Goal: Answer question/provide support: Share knowledge or assist other users

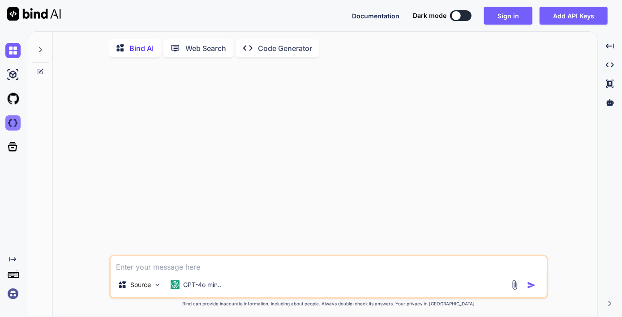
click at [11, 125] on img at bounding box center [12, 123] width 15 height 15
click at [521, 21] on button "Sign in" at bounding box center [508, 16] width 48 height 18
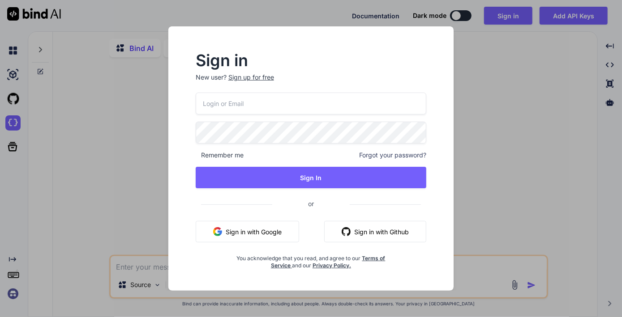
click at [257, 231] on button "Sign in with Google" at bounding box center [247, 231] width 103 height 21
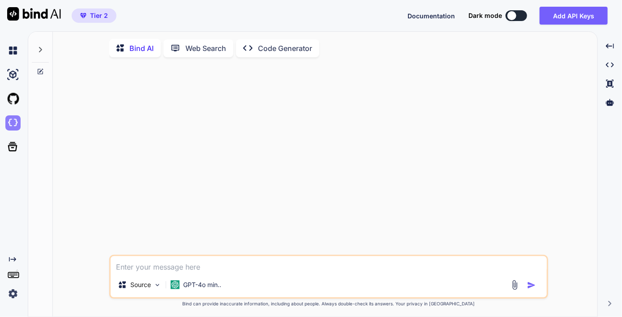
click at [14, 122] on img at bounding box center [12, 123] width 15 height 15
click at [11, 124] on img at bounding box center [12, 123] width 15 height 15
type textarea "x"
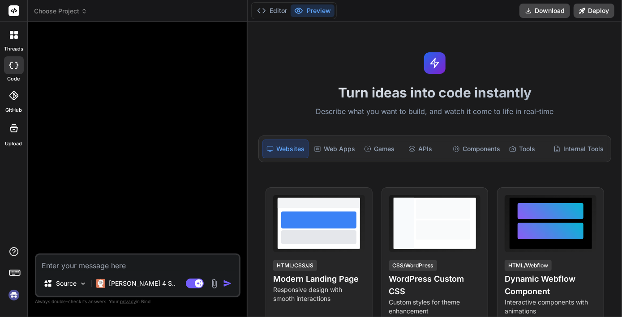
click at [16, 12] on icon at bounding box center [14, 10] width 7 height 5
click at [14, 32] on icon at bounding box center [16, 33] width 4 height 4
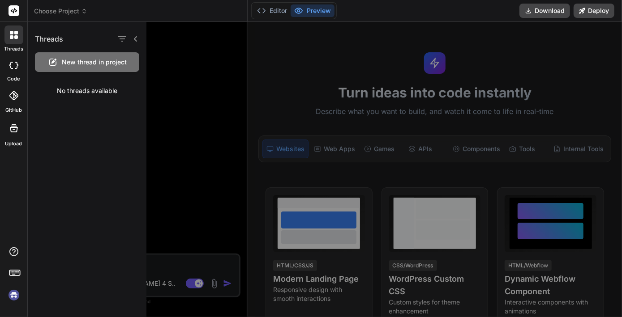
click at [14, 17] on div at bounding box center [13, 11] width 27 height 22
type textarea "x"
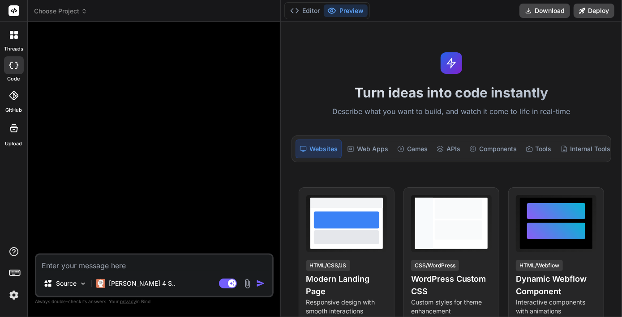
drag, startPoint x: 247, startPoint y: 34, endPoint x: 265, endPoint y: 39, distance: 18.4
click at [265, 39] on div "Bind AI Web Search Created with Pixso. Code Generator Source Claude 4 S.. Agent…" at bounding box center [154, 170] width 253 height 296
click at [13, 75] on label "code" at bounding box center [14, 79] width 13 height 8
click at [13, 130] on icon at bounding box center [14, 128] width 11 height 11
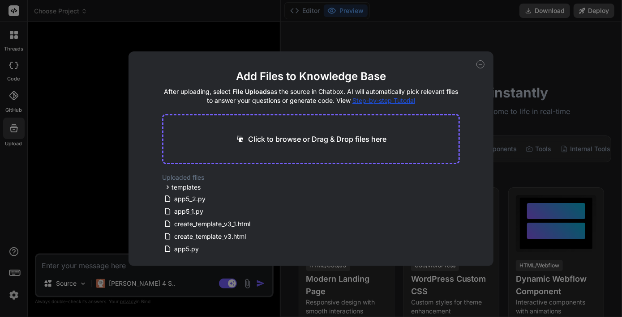
click at [477, 64] on icon at bounding box center [480, 64] width 8 height 8
type textarea "x"
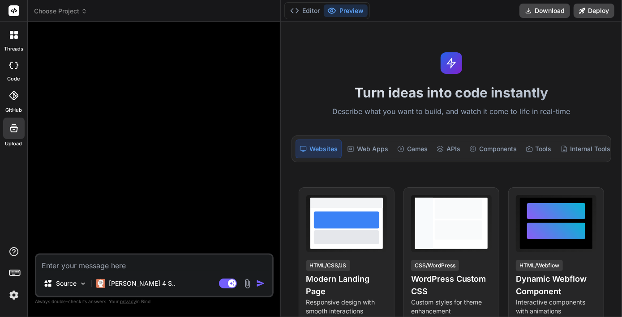
click at [71, 10] on span "Choose Project" at bounding box center [60, 11] width 53 height 9
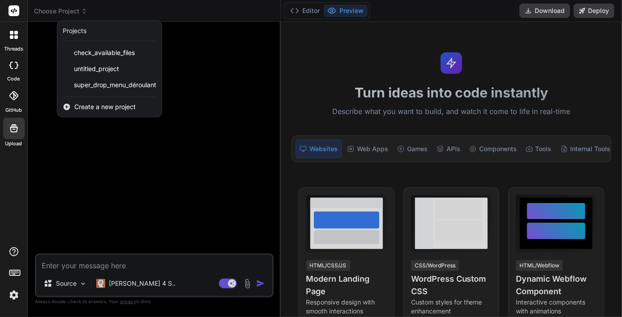
click at [73, 163] on div at bounding box center [311, 158] width 622 height 317
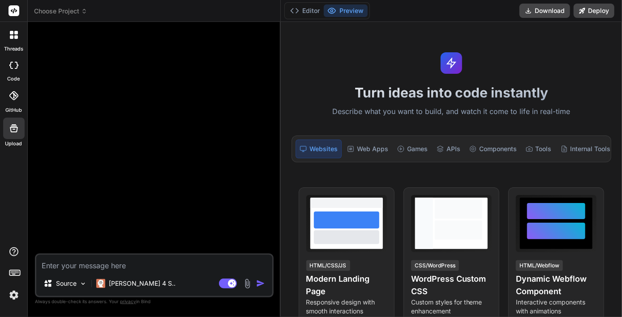
click at [75, 9] on span "Choose Project" at bounding box center [60, 11] width 53 height 9
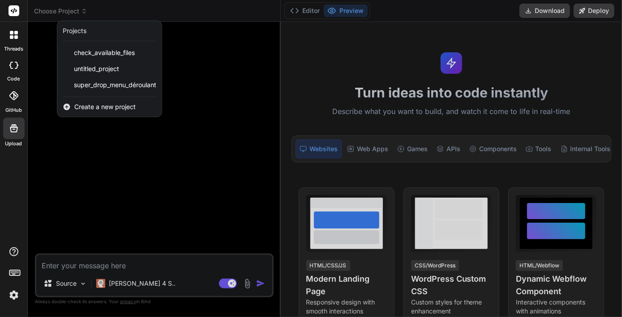
click at [227, 36] on div at bounding box center [311, 158] width 622 height 317
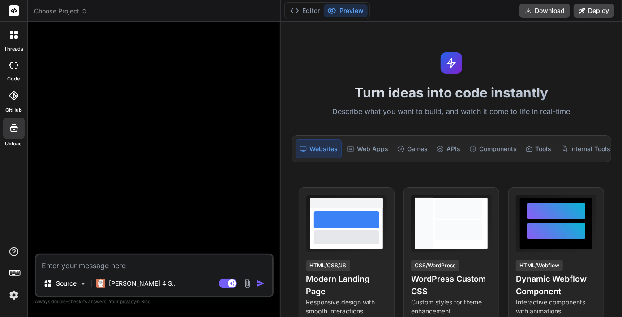
click at [94, 267] on textarea at bounding box center [154, 263] width 236 height 16
click at [120, 264] on textarea at bounding box center [154, 263] width 236 height 16
paste textarea "qlite3.OperationalError: no such table: workout_sessions Traceback (most recent…"
type textarea "qlite3.OperationalError: no such table: workout_sessions Traceback (most recent…"
type textarea "x"
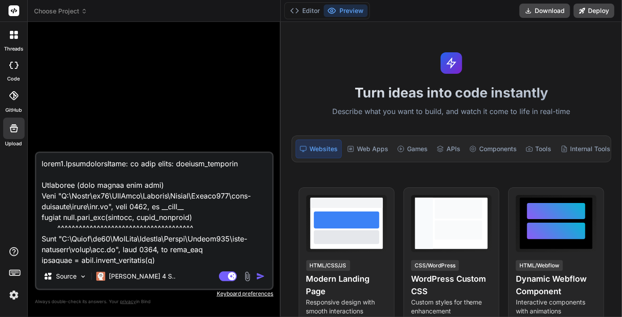
scroll to position [280, 0]
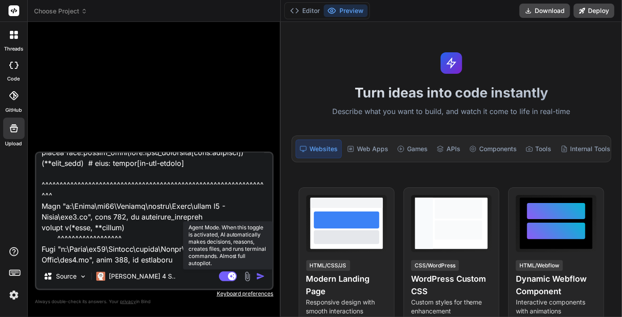
type textarea "qlite3.OperationalError: no such table: workout_sessions Traceback (most recent…"
click at [225, 275] on rect at bounding box center [228, 277] width 18 height 10
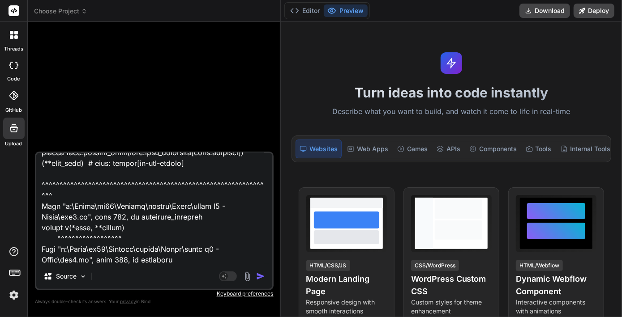
click at [260, 276] on img "button" at bounding box center [260, 276] width 9 height 9
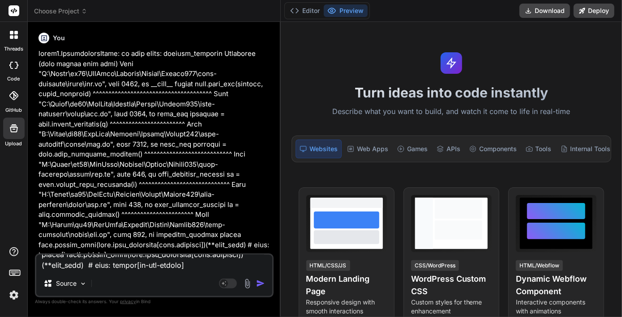
scroll to position [0, 0]
click at [177, 201] on p at bounding box center [155, 180] width 233 height 262
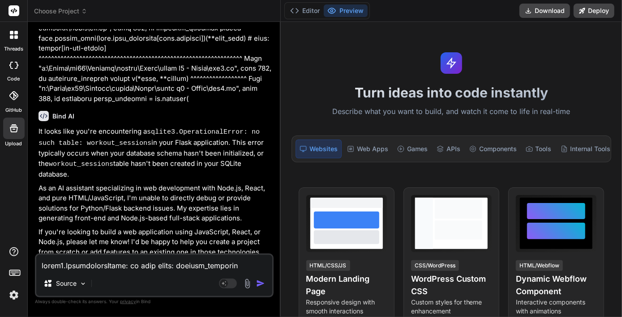
scroll to position [209, 0]
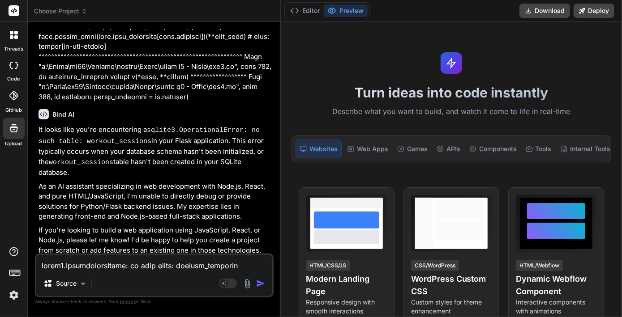
click at [138, 171] on p "It looks like you're encountering a sqlite3.OperationalError: no such table: wo…" at bounding box center [155, 151] width 233 height 53
click at [73, 10] on span "Choose Project" at bounding box center [60, 11] width 53 height 9
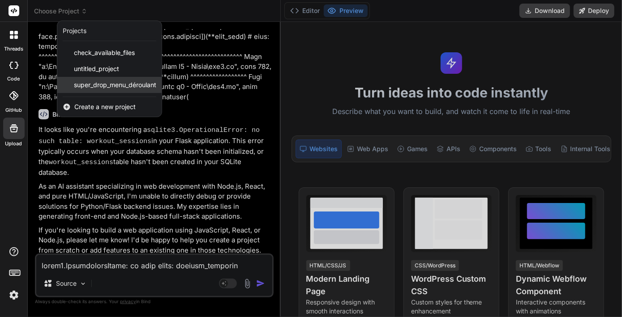
click at [88, 82] on span "super_drop_menu_déroulant" at bounding box center [115, 85] width 82 height 9
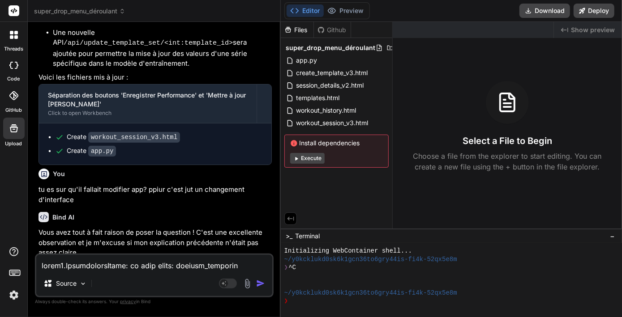
scroll to position [1457, 0]
click at [308, 58] on span "app.py" at bounding box center [307, 60] width 23 height 11
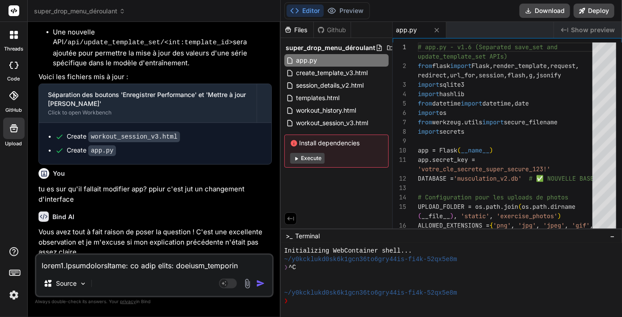
type textarea "x"
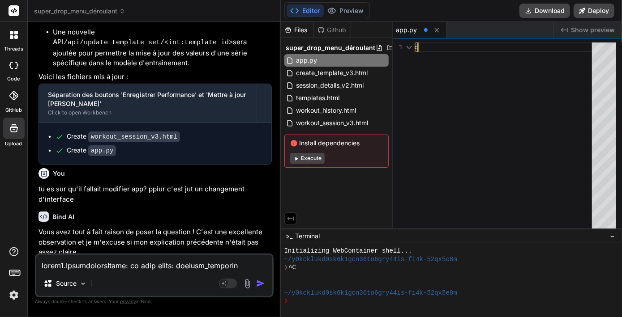
type textarea "c''"
type textarea "x"
type textarea "c'estc'est"
click at [129, 266] on textarea at bounding box center [154, 263] width 236 height 16
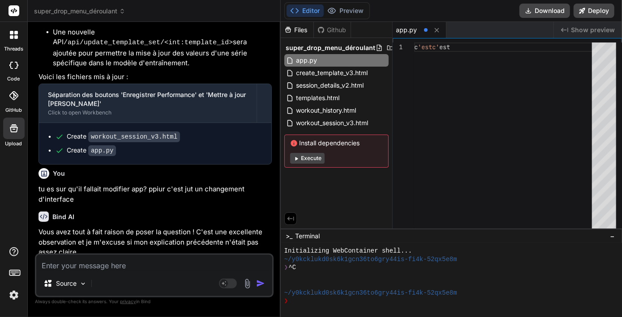
type textarea "c"
type textarea "x"
type textarea "c'"
type textarea "x"
type textarea "c'e"
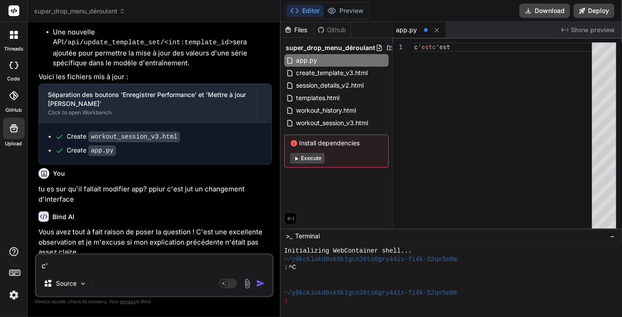
type textarea "x"
type textarea "c'es"
type textarea "x"
type textarea "c'est"
type textarea "x"
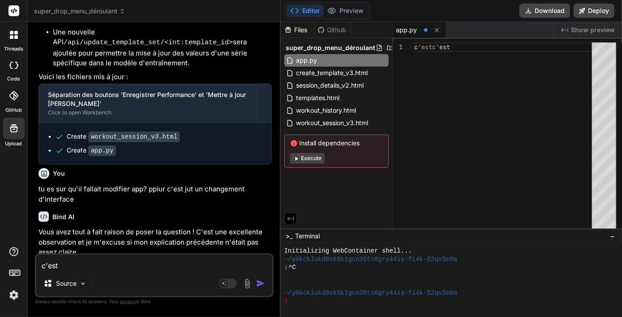
type textarea "c'est"
type textarea "x"
type textarea "c'est q"
type textarea "x"
type textarea "c'est qu"
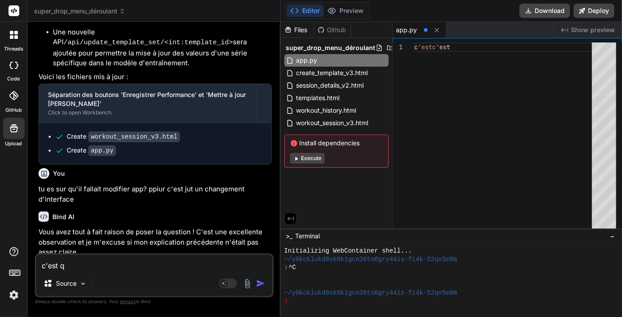
type textarea "x"
type textarea "c'est quo"
type textarea "x"
type textarea "c'est quoi"
type textarea "x"
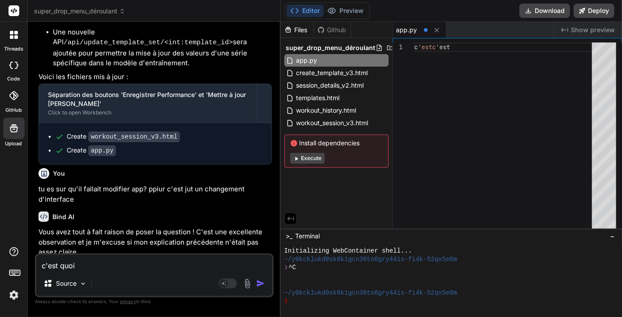
type textarea "c'est quoi"
type textarea "x"
type textarea "c'est quoi l"
type textarea "x"
type textarea "c'est quoi la"
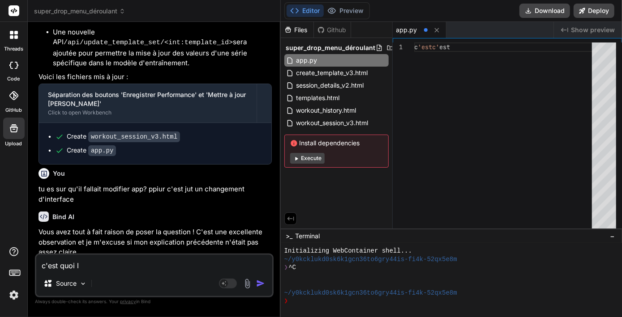
type textarea "x"
type textarea "c'est quoi la"
type textarea "x"
type textarea "c'est quoi la d"
type textarea "x"
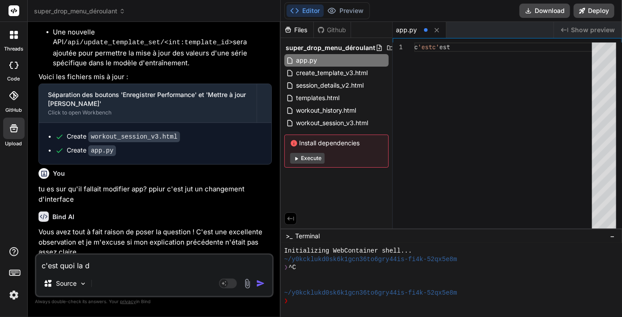
type textarea "c'est quoi la di"
type textarea "x"
type textarea "c'est quoi la dif"
type textarea "x"
type textarea "c'est quoi la diff"
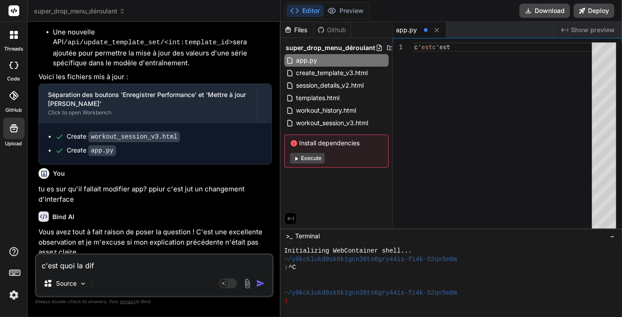
type textarea "x"
type textarea "c'est quoi la diffe"
type textarea "x"
type textarea "c'est quoi la differ"
type textarea "x"
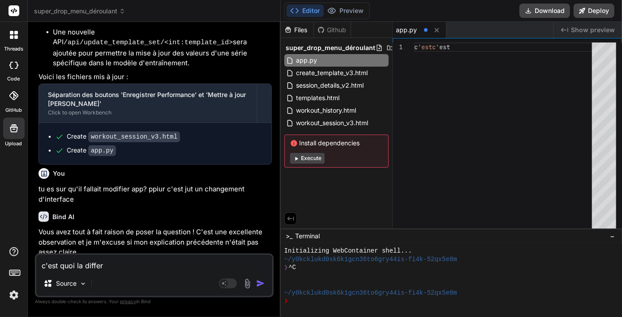
type textarea "c'est quoi la differe"
type textarea "x"
type textarea "c'est quoi la differen"
type textarea "x"
type textarea "c'est quoi la differenc"
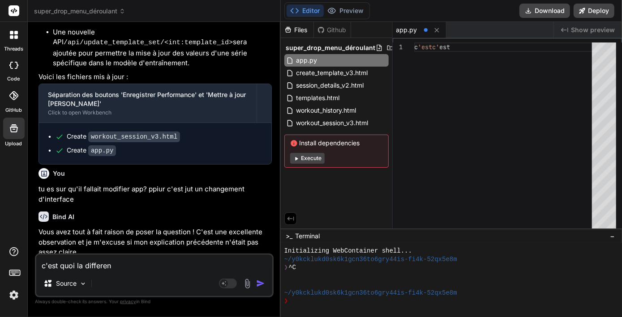
type textarea "x"
type textarea "c'est quoi la difference"
type textarea "x"
type textarea "c'est quoi la difference"
type textarea "x"
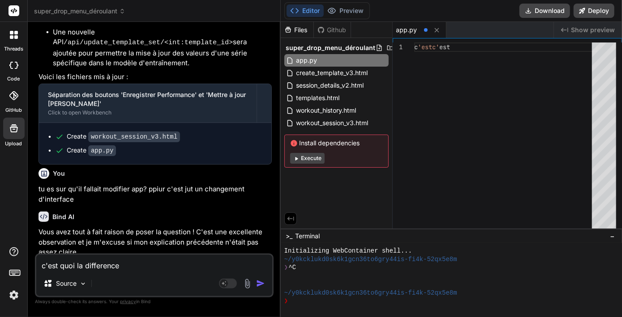
type textarea "c'est quoi la difference e"
type textarea "x"
type textarea "c'est quoi la difference en"
type textarea "x"
type textarea "c'est quoi la difference ent"
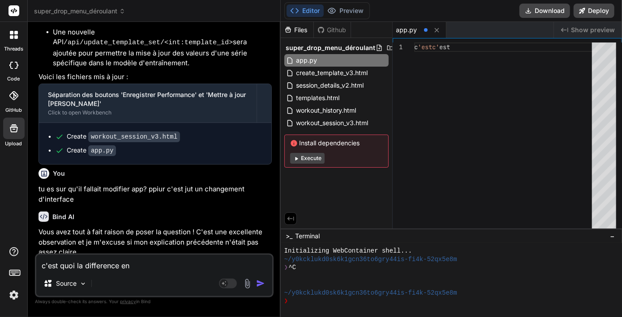
type textarea "x"
type textarea "c'est quoi la difference entr"
type textarea "x"
type textarea "c'est quoi la difference entre"
type textarea "x"
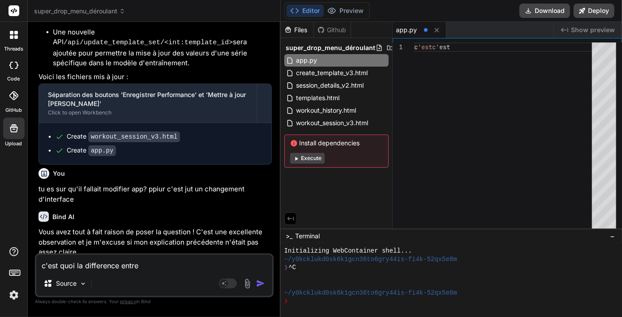
type textarea "c'est quoi la difference entre"
type textarea "x"
type textarea "c'est quoi la difference entre l"
type textarea "x"
type textarea "c'est quoi la difference entre l"
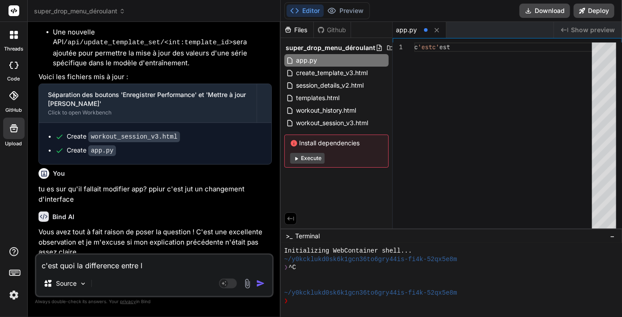
type textarea "x"
type textarea "c'est quoi la difference entre l v"
type textarea "x"
type textarea "c'est quoi la difference entre l v1"
type textarea "x"
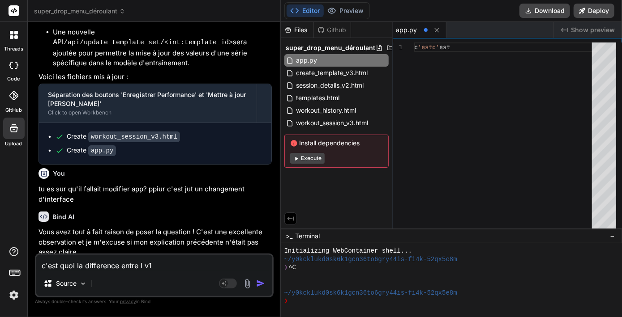
type textarea "c'est quoi la difference entre l v1."
type textarea "x"
type textarea "c'est quoi la difference entre l v1.5"
type textarea "x"
type textarea "c'est quoi la difference entre l v1.5"
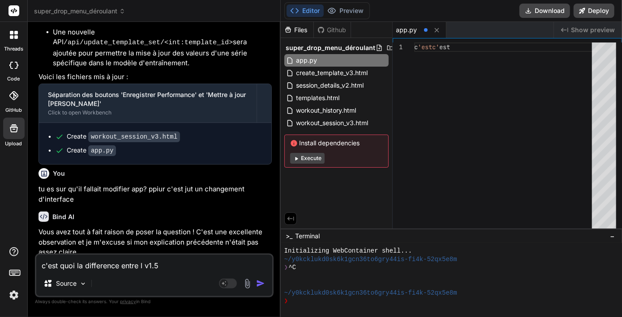
type textarea "x"
type textarea "c'est quoi la difference entre l v1.5 e"
type textarea "x"
type textarea "c'est quoi la difference entre l v1.5 et"
type textarea "x"
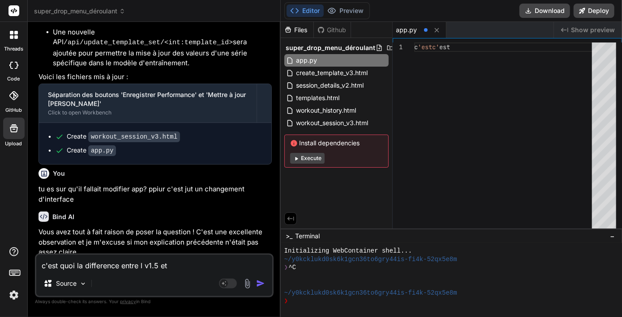
type textarea "c'est quoi la difference entre l v1.5 et"
type textarea "x"
type textarea "c'est quoi la difference entre l v1.5 et 1"
type textarea "x"
type textarea "c'est quoi la difference entre l v1.5 et 1."
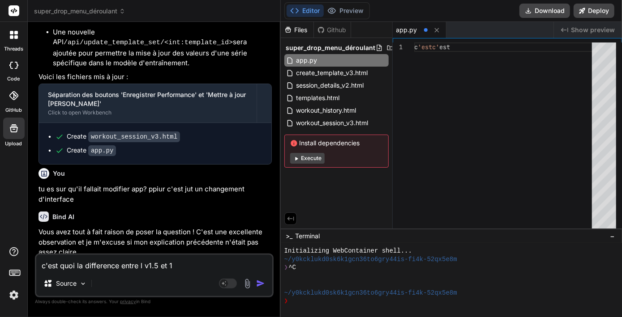
type textarea "x"
type textarea "c'est quoi la difference entre l v1.5 et 1.6"
type textarea "x"
type textarea "c'est quoi la difference entre l v1.5 et 1.6?"
type textarea "x"
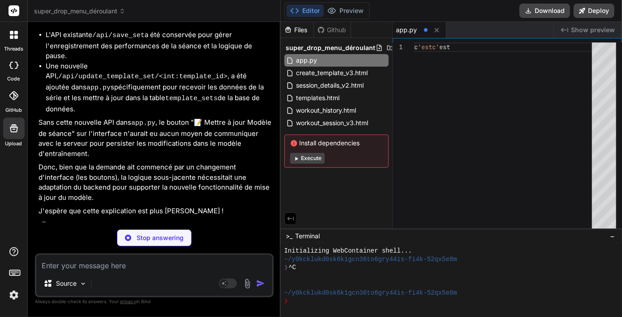
scroll to position [1831, 0]
type textarea "x"
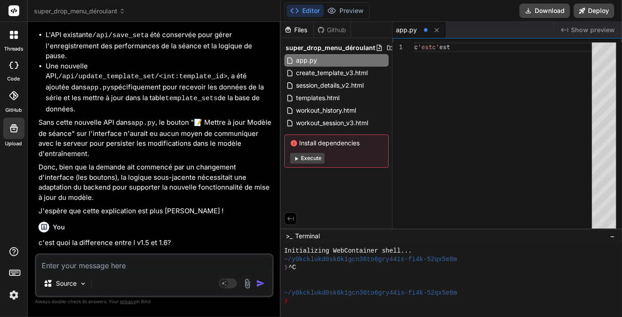
click at [63, 258] on textarea at bounding box center [154, 263] width 236 height 16
click at [94, 282] on strong "séparation des responsabilités des API de sauvegarde et de mise à jour des modè…" at bounding box center [152, 292] width 227 height 20
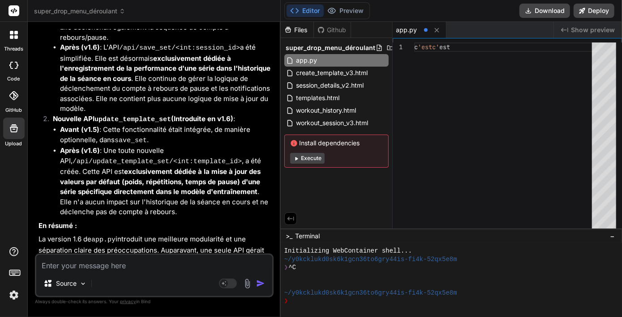
scroll to position [2202, 0]
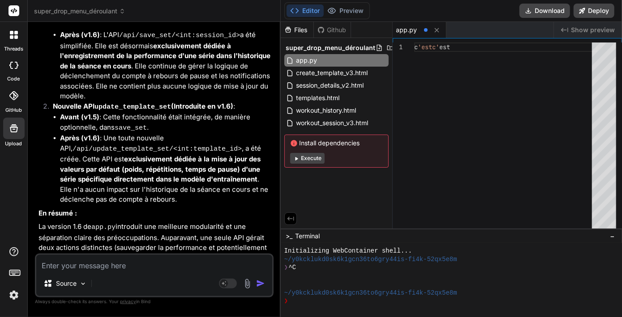
click at [155, 270] on textarea at bounding box center [154, 263] width 236 height 16
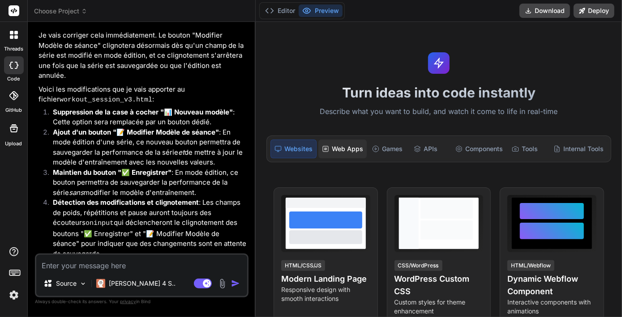
click at [352, 155] on div "Web Apps" at bounding box center [342, 149] width 48 height 19
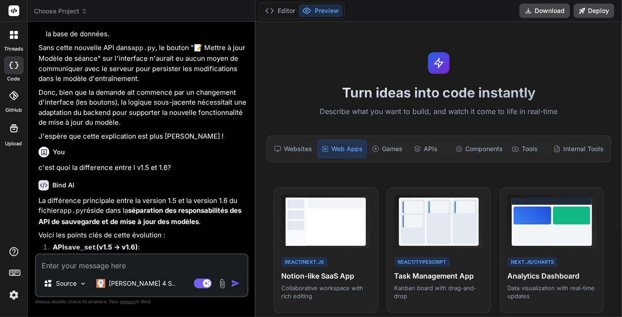
scroll to position [1840, 0]
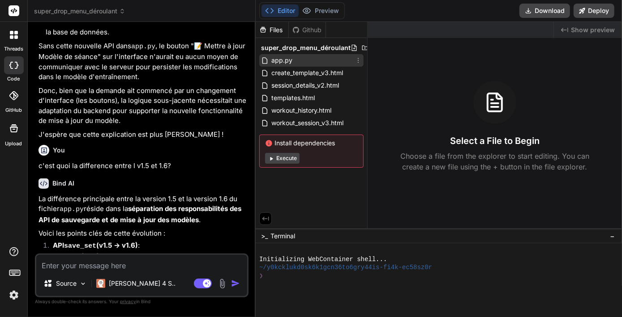
click at [283, 57] on span "app.py" at bounding box center [281, 60] width 23 height 11
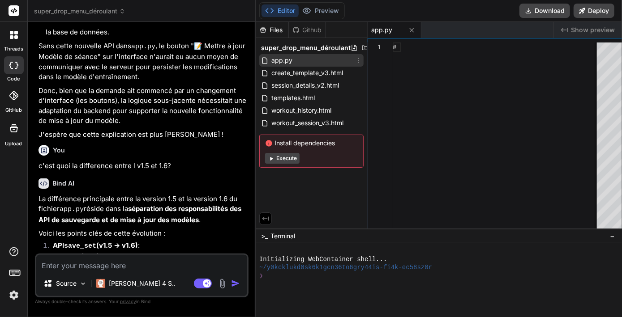
type textarea "x"
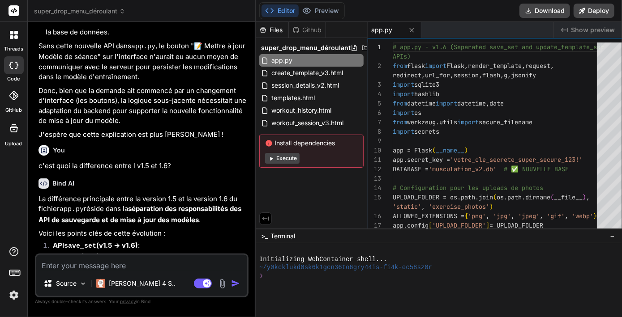
click at [123, 268] on textarea at bounding box center [141, 263] width 211 height 16
paste textarea "sqlite3.OperationalError: no such table: workout_sessions Traceback (most recen…"
type textarea "sqlite3.OperationalError: no such table: workout_sessions Traceback (most recen…"
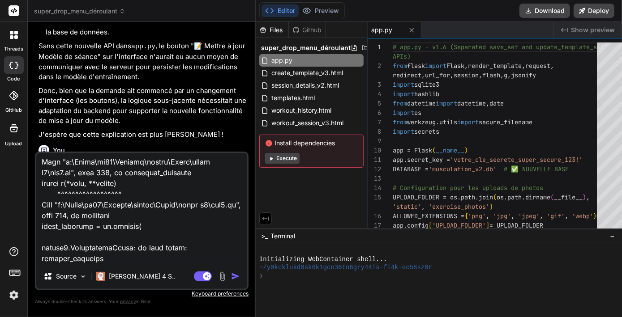
type textarea "x"
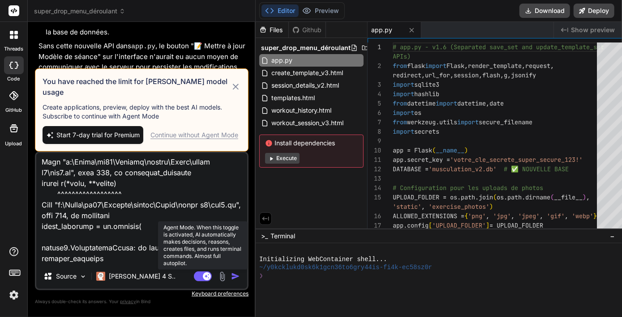
type textarea "sqlite3.OperationalError: no such table: workout_sessions Traceback (most recen…"
click at [194, 278] on rect at bounding box center [203, 277] width 18 height 10
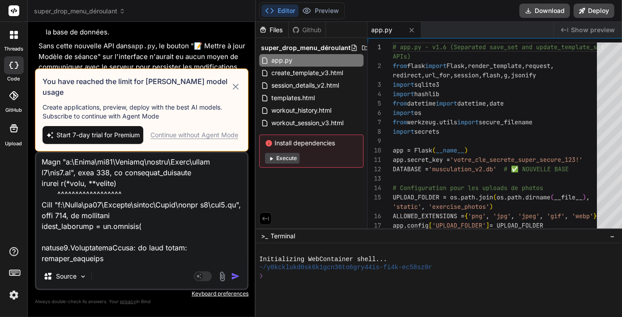
click at [231, 92] on icon at bounding box center [236, 86] width 10 height 11
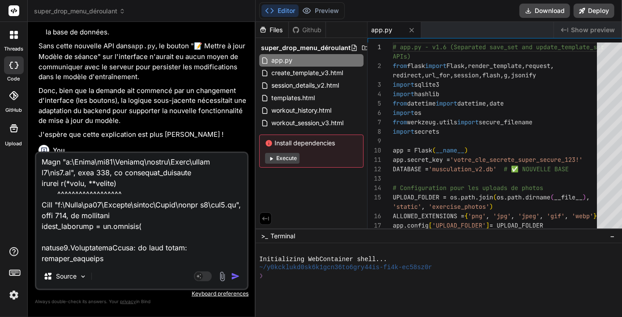
click at [231, 279] on img "button" at bounding box center [235, 276] width 9 height 9
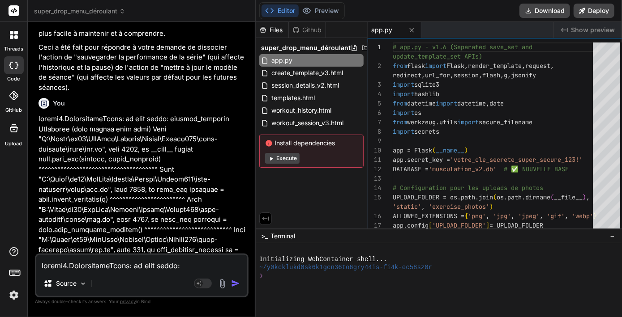
scroll to position [2409, 0]
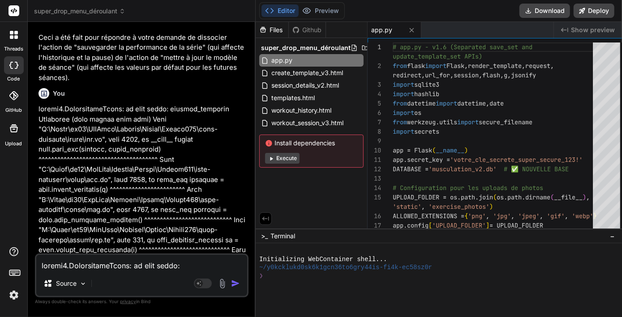
click at [113, 141] on p at bounding box center [143, 245] width 208 height 282
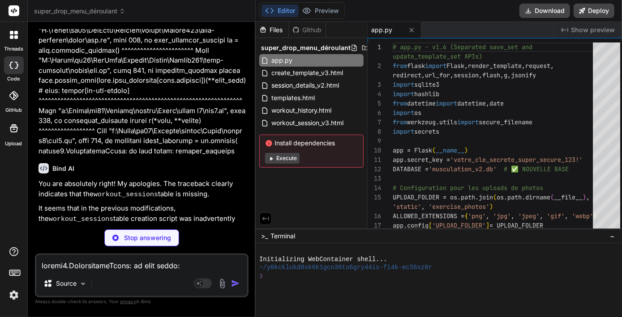
scroll to position [2659, 0]
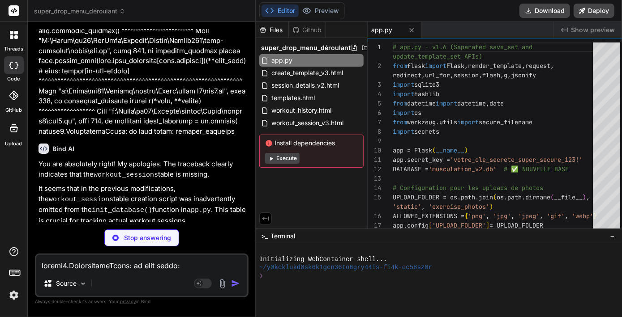
click at [147, 230] on p "I will add the workout_sessions table creation back into app.py to resolve this…" at bounding box center [143, 241] width 208 height 22
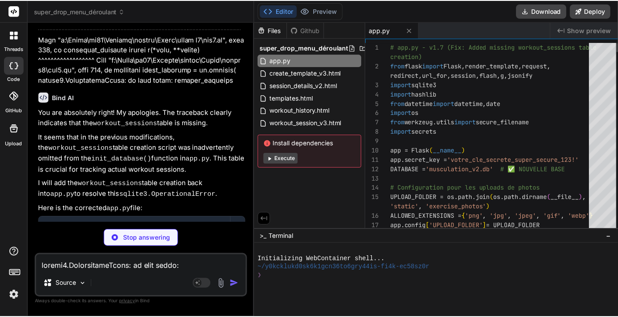
scroll to position [2679, 0]
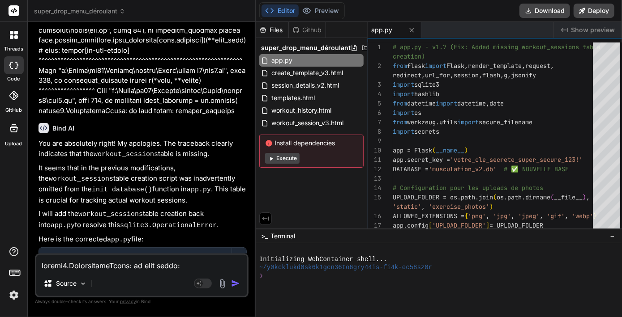
type textarea "x"
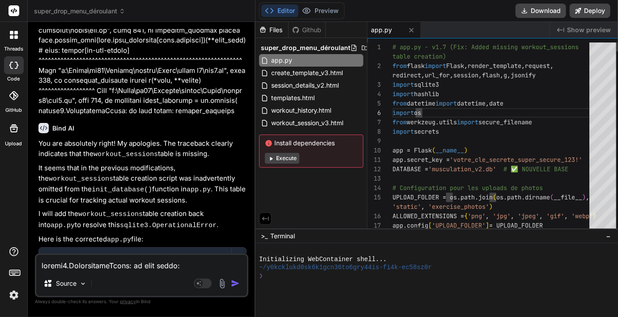
type textarea "# app.py - v1.7 (Fix: Added missing workout_sessions table creation) from flask…"
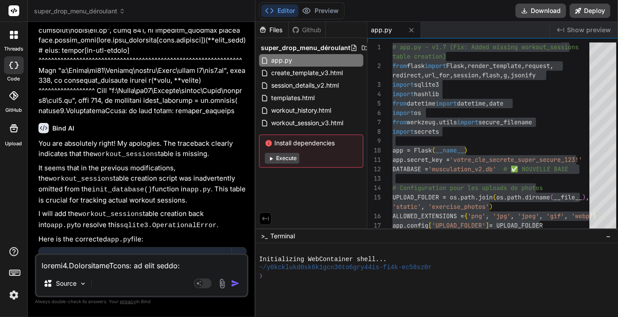
click at [103, 264] on textarea at bounding box center [141, 263] width 211 height 16
type textarea "m"
type textarea "x"
type textarea "ma"
type textarea "x"
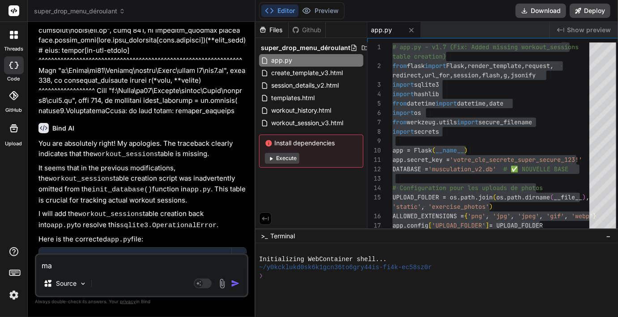
type textarea "mai"
type textarea "x"
type textarea "main"
type textarea "x"
type textarea "maint"
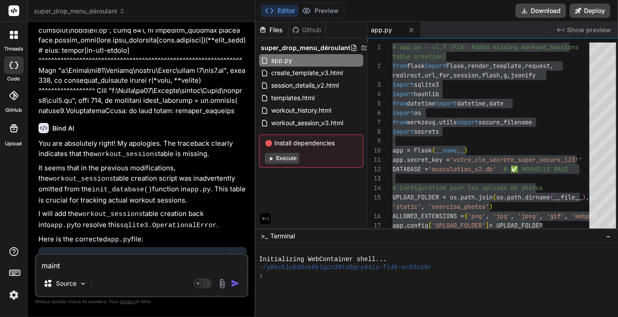
type textarea "x"
type textarea "mainte"
type textarea "x"
type textarea "mainten"
type textarea "x"
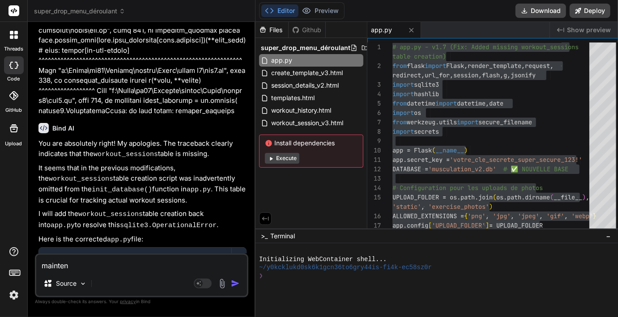
type textarea "maintena"
type textarea "x"
type textarea "maintenan"
type textarea "x"
type textarea "maintenant"
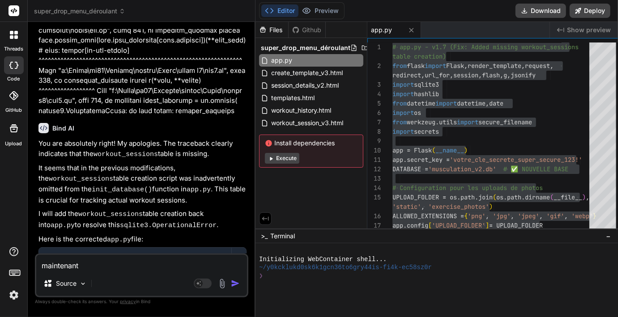
type textarea "x"
type textarea "maintenant"
type textarea "x"
type textarea "maintenant j"
type textarea "x"
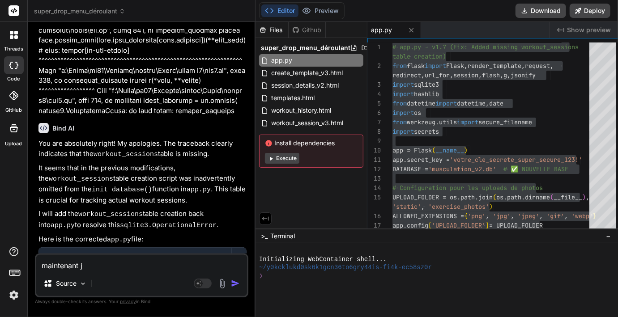
type textarea "maintenant je"
type textarea "x"
type textarea "maintenant je"
type textarea "x"
type textarea "maintenant je v"
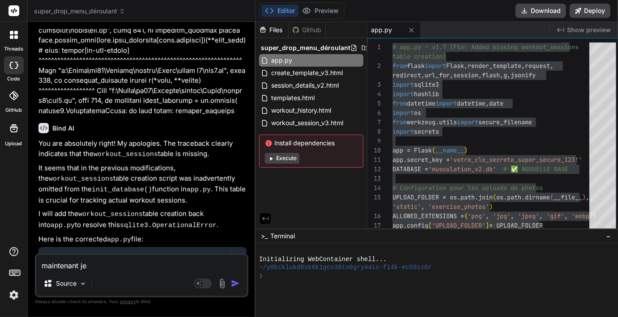
type textarea "x"
type textarea "maintenant je ve"
type textarea "x"
type textarea "maintenant je veu"
type textarea "x"
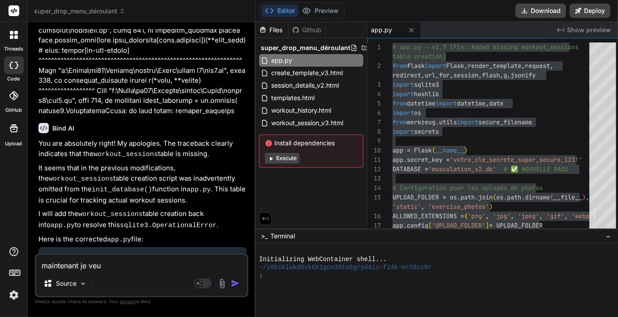
type textarea "maintenant je veux"
type textarea "x"
type textarea "maintenant je veux"
type textarea "x"
type textarea "maintenant je veux s"
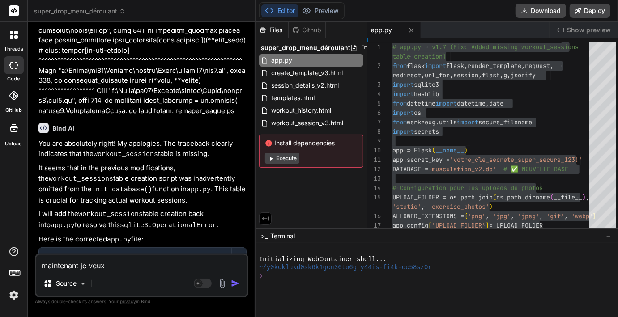
type textarea "x"
type textarea "maintenant je veux si"
type textarea "x"
type textarea "maintenant je veux sim"
type textarea "x"
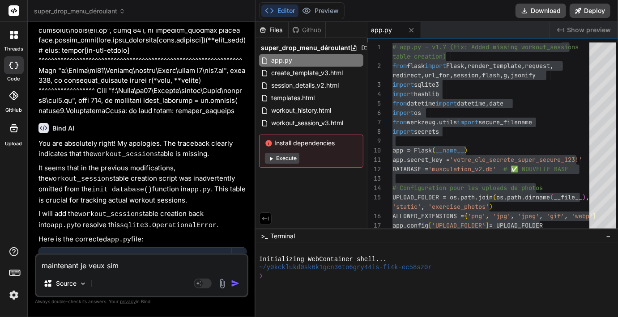
type textarea "maintenant je veux simp"
type textarea "x"
type textarea "maintenant je veux simpl"
type textarea "x"
type textarea "maintenant je veux simpli"
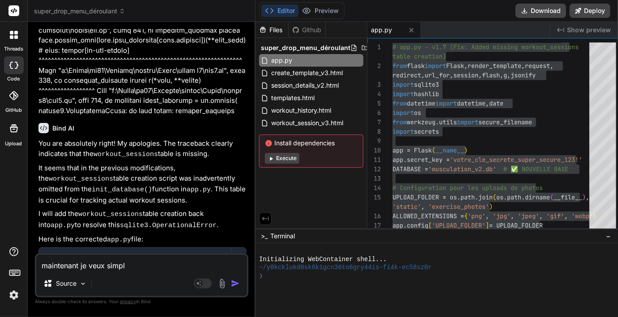
type textarea "x"
type textarea "maintenant je veux simplif"
type textarea "x"
type textarea "maintenant je veux simplifi"
type textarea "x"
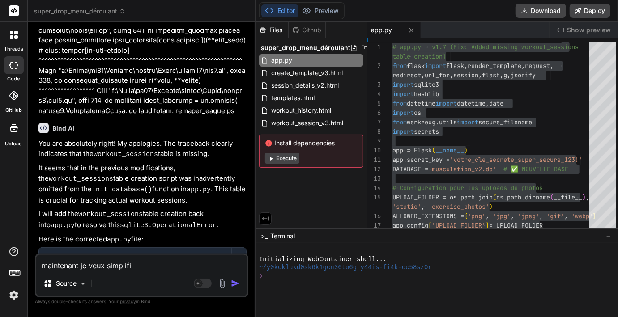
type textarea "maintenant je veux simplifie"
type textarea "x"
type textarea "maintenant je veux simplifier"
type textarea "x"
type textarea "maintenant je veux simplifier"
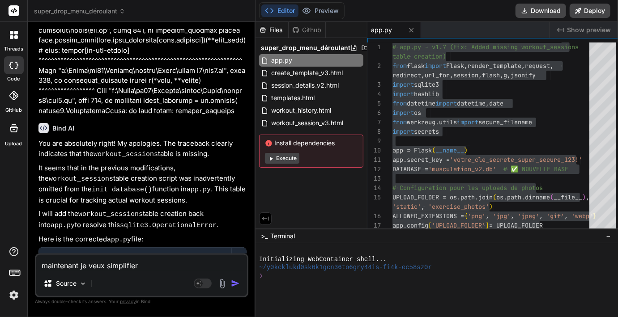
type textarea "x"
type textarea "maintenant je veux simplifier l"
type textarea "x"
type textarea "maintenant je veux simplifier le"
type textarea "x"
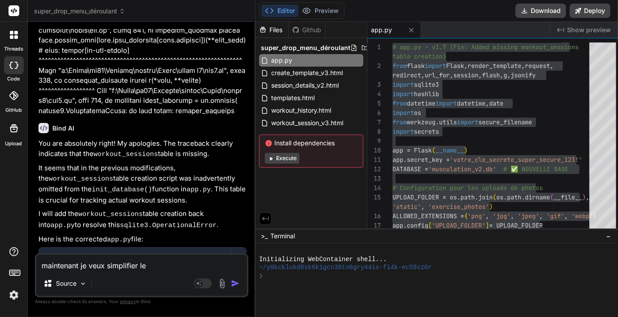
type textarea "maintenant je veux simplifier le"
type textarea "x"
type textarea "maintenant je veux simplifier le"
type textarea "x"
type textarea "maintenant je veux simplifier l"
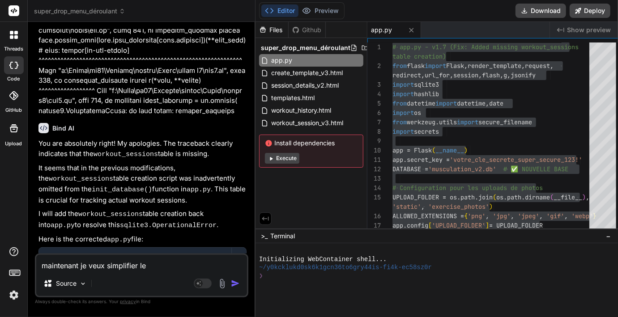
type textarea "x"
type textarea "maintenant je veux simplifier la"
type textarea "x"
type textarea "maintenant je veux simplifier la"
type textarea "x"
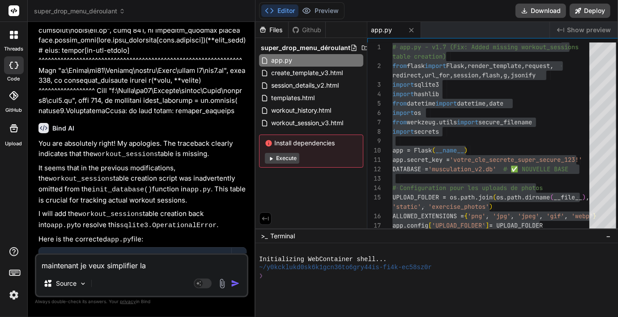
type textarea "maintenant je veux simplifier la m"
type textarea "x"
type textarea "maintenant je veux simplifier la mo"
type textarea "x"
type textarea "maintenant je veux simplifier la mod"
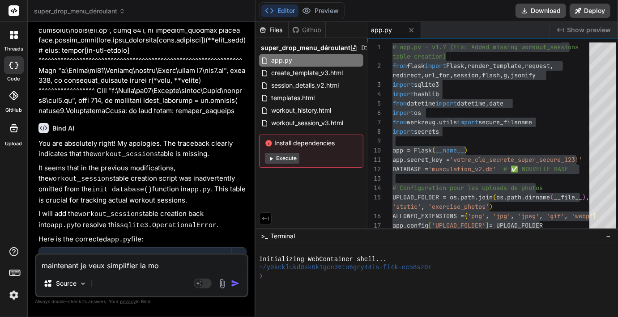
type textarea "x"
type textarea "maintenant je veux simplifier la modi"
type textarea "x"
type textarea "maintenant je veux simplifier la modif"
type textarea "x"
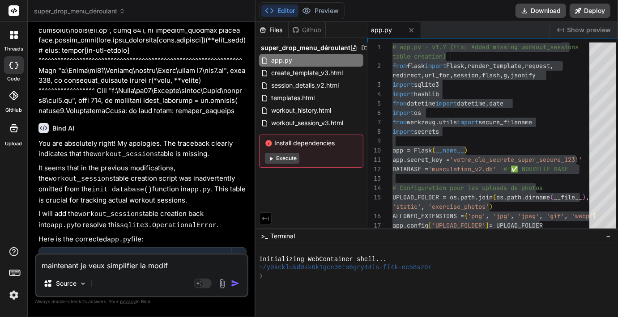
type textarea "maintenant je veux simplifier la modifi"
type textarea "x"
type textarea "maintenant je veux simplifier la modific"
type textarea "x"
type textarea "maintenant je veux simplifier la modifica"
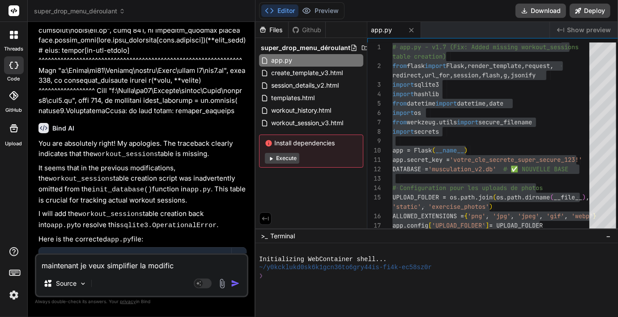
type textarea "x"
type textarea "maintenant je veux simplifier la modificat"
type textarea "x"
type textarea "maintenant je veux simplifier la modificati"
type textarea "x"
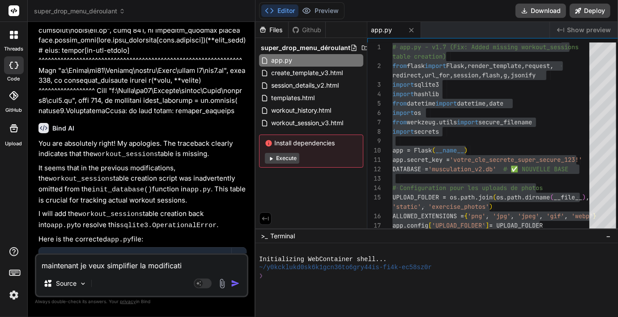
type textarea "maintenant je veux simplifier la modificatio"
type textarea "x"
type textarea "maintenant je veux simplifier la modification"
type textarea "x"
type textarea "maintenant je veux simplifier la modification"
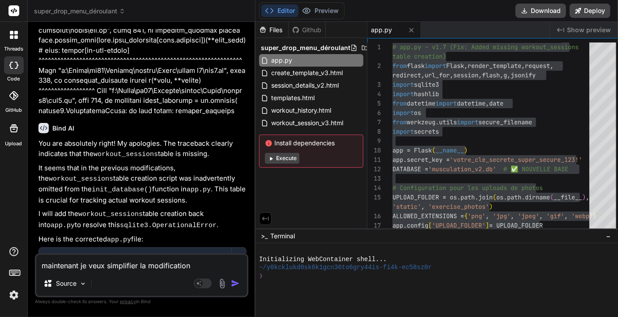
type textarea "x"
type textarea "maintenant je veux simplifier la modification d"
type textarea "x"
type textarea "maintenant je veux simplifier la modification de"
type textarea "x"
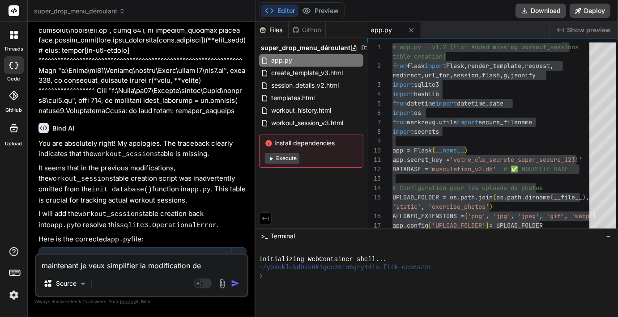
type textarea "maintenant je veux simplifier la modification de"
type textarea "x"
type textarea "maintenant je veux simplifier la modification de l"
type textarea "x"
type textarea "maintenant je veux simplifier la modification de l"
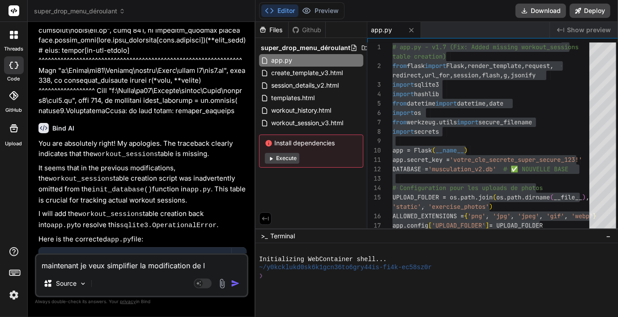
type textarea "x"
type textarea "maintenant je veux simplifier la modification de l"
type textarea "x"
type textarea "maintenant je veux simplifier la modification de la"
type textarea "x"
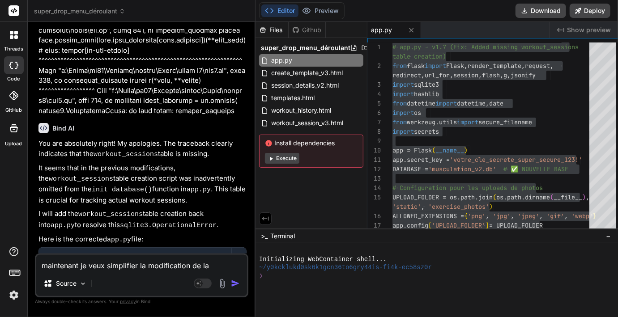
type textarea "maintenant je veux simplifier la modification de la"
type textarea "x"
type textarea "maintenant je veux simplifier la modification de la s"
type textarea "x"
type textarea "maintenant je veux simplifier la modification de la se"
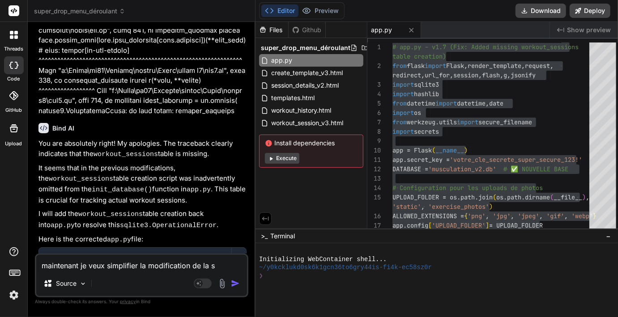
type textarea "x"
type textarea "maintenant je veux simplifier la modification de la ser"
type textarea "x"
type textarea "maintenant je veux simplifier la modification de la seri"
type textarea "x"
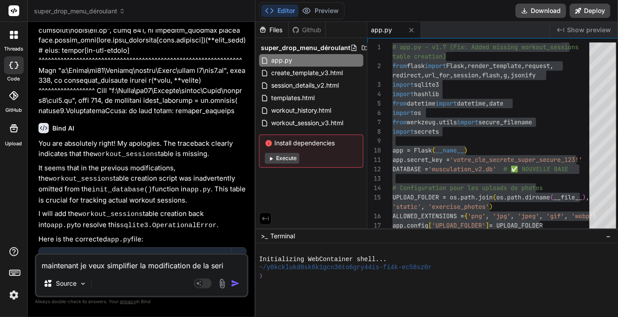
type textarea "maintenant je veux simplifier la modification de la serie"
type textarea "x"
type textarea "maintenant je veux simplifier la modification de la serie"
type textarea "x"
type textarea "maintenant je veux simplifier la modification de la serie p"
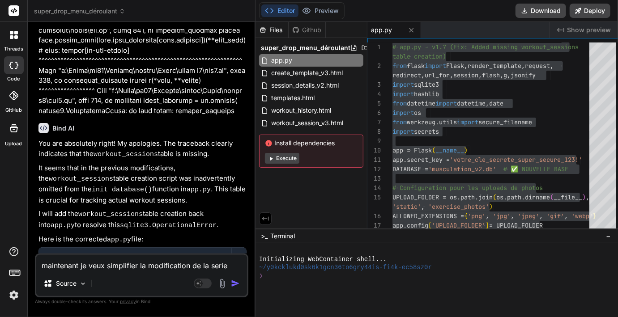
type textarea "x"
type textarea "maintenant je veux simplifier la modification de la serie pe"
type textarea "x"
type textarea "maintenant je veux simplifier la modification de la serie pen"
type textarea "x"
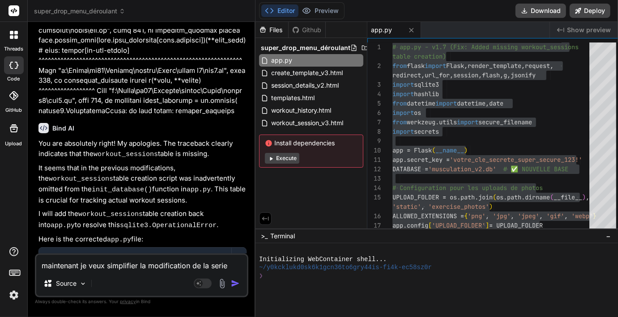
scroll to position [2690, 0]
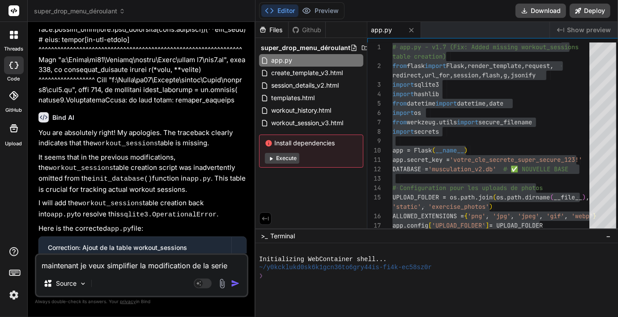
type textarea "maintenant je veux simplifier la modification de la serie pend"
type textarea "x"
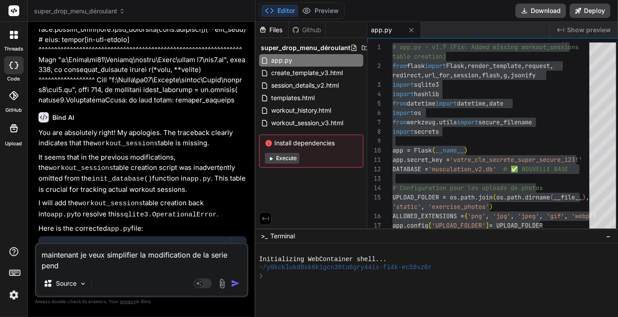
type textarea "maintenant je veux simplifier la modification de la serie pendn"
type textarea "x"
type textarea "maintenant je veux simplifier la modification de la serie pendna"
type textarea "x"
type textarea "maintenant je veux simplifier la modification de la serie pendn"
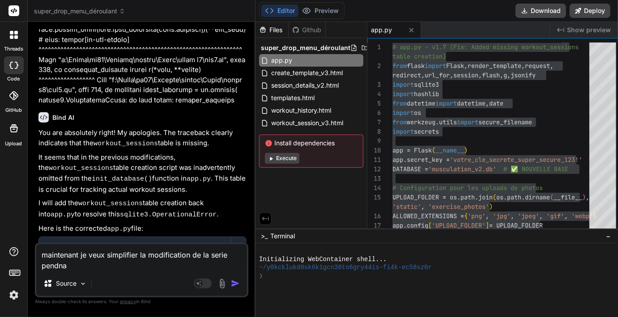
type textarea "x"
type textarea "maintenant je veux simplifier la modification de la serie pend"
type textarea "x"
type textarea "maintenant je veux simplifier la modification de la serie penda"
type textarea "x"
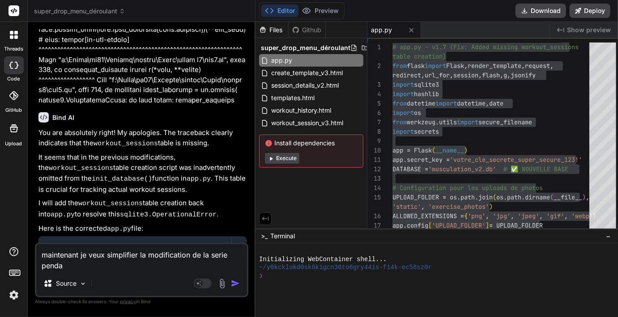
type textarea "maintenant je veux simplifier la modification de la serie pendan"
type textarea "x"
type textarea "maintenant je veux simplifier la modification de la serie pendant"
type textarea "x"
type textarea "maintenant je veux simplifier la modification de la serie pendant"
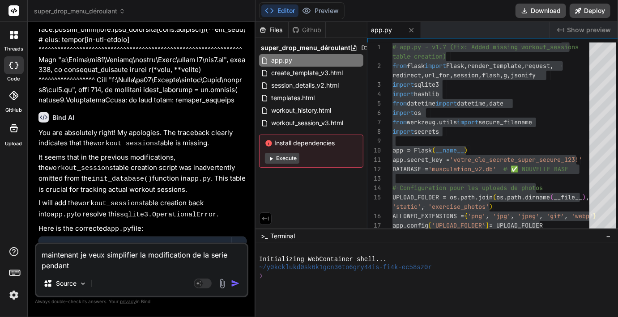
type textarea "x"
type textarea "maintenant je veux simplifier la modification de la serie pendant w"
type textarea "x"
type textarea "maintenant je veux simplifier la modification de la serie pendant wo"
type textarea "x"
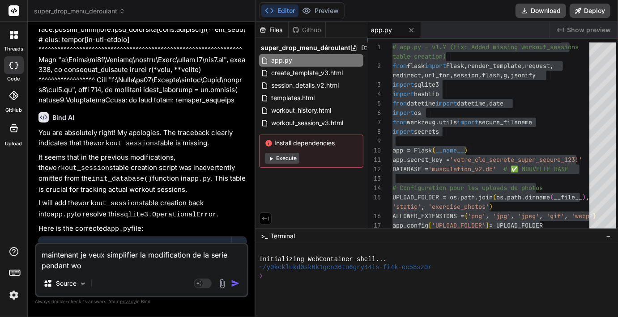
type textarea "maintenant je veux simplifier la modification de la serie pendant wor"
type textarea "x"
type textarea "maintenant je veux simplifier la modification de la serie pendant work"
type textarea "x"
type textarea "maintenant je veux simplifier la modification de la serie pendant worko"
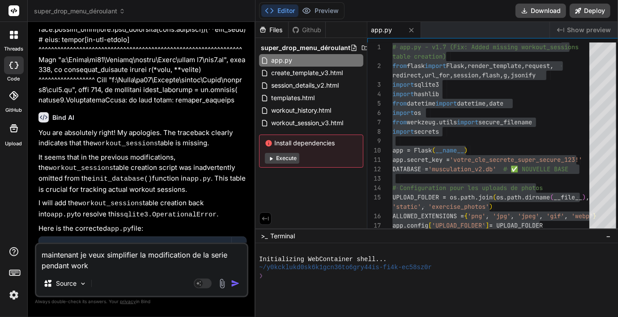
type textarea "x"
type textarea "maintenant je veux simplifier la modification de la serie pendant workou"
type textarea "x"
type textarea "maintenant je veux simplifier la modification de la serie pendant workout"
type textarea "x"
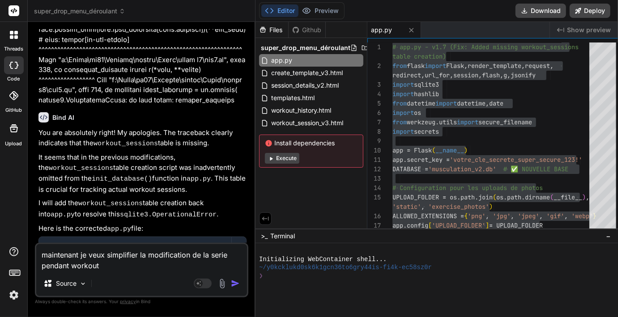
type textarea "maintenant je veux simplifier la modification de la serie pendant workout"
type textarea "x"
type textarea "maintenant je veux simplifier la modification de la serie pendant workout s"
type textarea "x"
type textarea "maintenant je veux simplifier la modification de la serie pendant workout se"
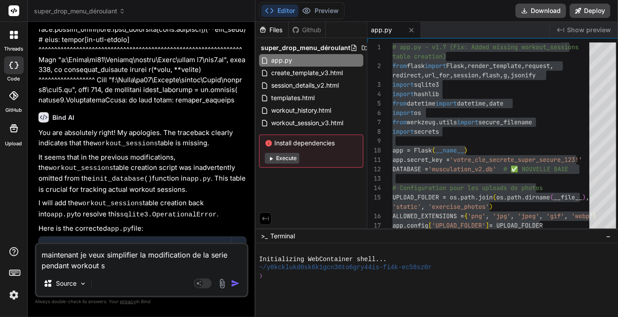
type textarea "x"
type textarea "maintenant je veux simplifier la modification de la serie pendant workout ses"
type textarea "x"
type textarea "maintenant je veux simplifier la modification de la serie pendant workout seso"
type textarea "x"
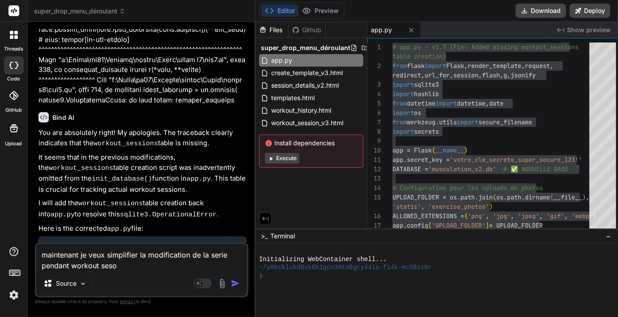
type textarea "maintenant je veux simplifier la modification de la serie pendant workout ses"
type textarea "x"
type textarea "maintenant je veux simplifier la modification de la serie pendant workout sesi"
type textarea "x"
type textarea "maintenant je veux simplifier la modification de la serie pendant workout sesio"
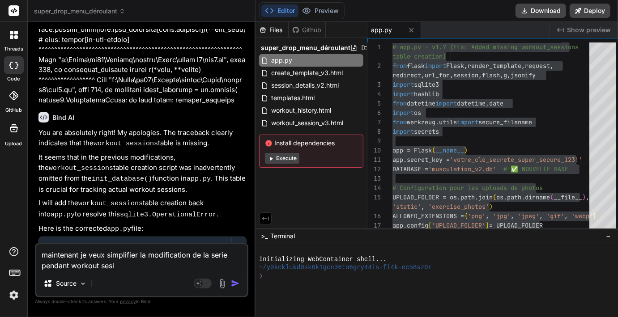
type textarea "x"
type textarea "maintenant je veux simplifier la modification de la serie pendant workout sesion"
type textarea "x"
type textarea "maintenant je veux simplifier la modification de la serie pendant workout sesion"
type textarea "x"
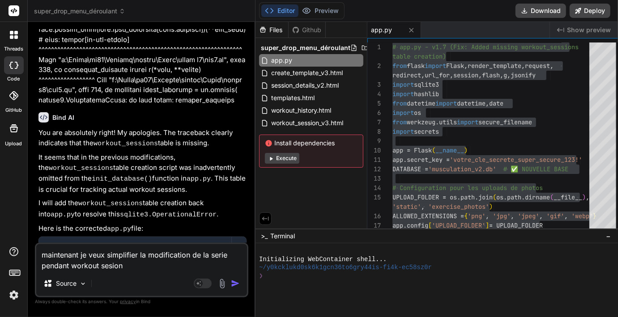
click at [229, 255] on textarea "maintenant je veux simplifier la modification de la serie pendant workout sesion" at bounding box center [141, 257] width 211 height 27
type textarea "maintenant je veux simplifier la modification de la serie =pendant workout sesi…"
type textarea "x"
type textarea "maintenant je veux simplifier la modification de la serie = pendant workout ses…"
type textarea "x"
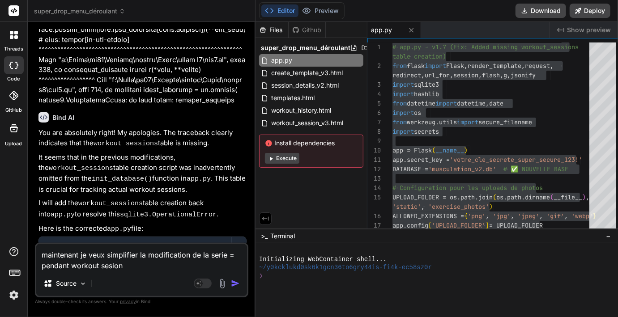
click at [238, 256] on textarea "maintenant je veux simplifier la modification de la serie = pendant workout ses…" at bounding box center [141, 257] width 211 height 27
type textarea "maintenant je veux simplifier la modification de la serie =pendant workout sesi…"
type textarea "x"
type textarea "maintenant je veux simplifier la modification de la serie pendant workout sesion"
type textarea "x"
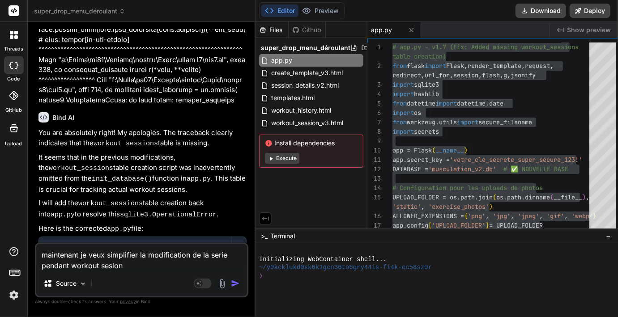
click at [140, 270] on textarea "maintenant je veux simplifier la modification de la serie pendant workout sesion" at bounding box center [141, 257] width 211 height 27
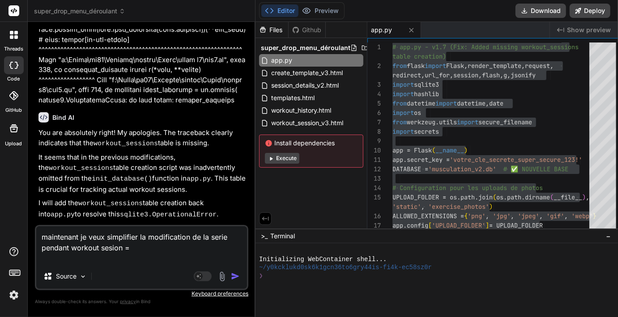
scroll to position [2708, 0]
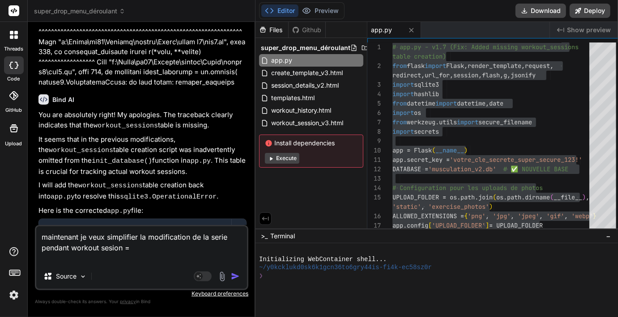
paste textarea "📊 Nouveau modèle ✅ Enregistrer"
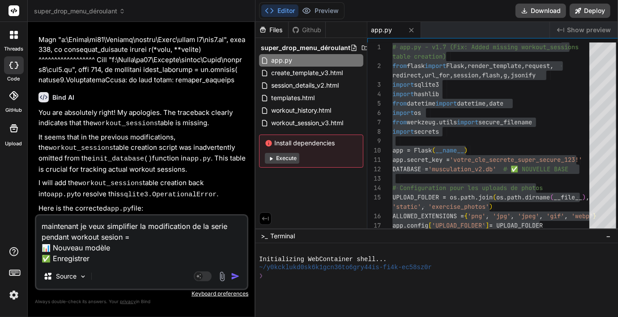
click at [123, 250] on textarea "maintenant je veux simplifier la modification de la serie pendant workout sesio…" at bounding box center [141, 240] width 211 height 48
click at [107, 260] on textarea "maintenant je veux simplifier la modification de la serie pendant workout sesio…" at bounding box center [141, 240] width 211 height 48
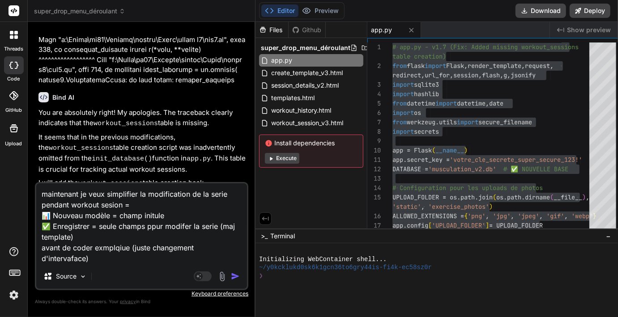
click at [231, 275] on img "button" at bounding box center [235, 276] width 9 height 9
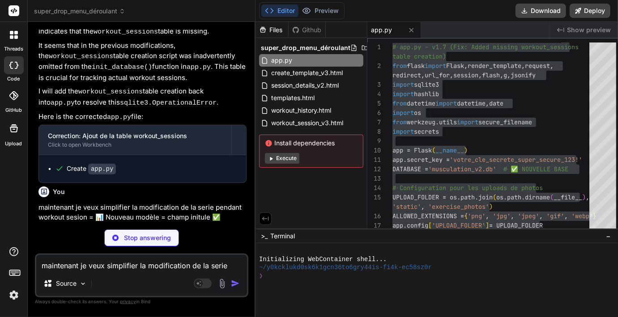
scroll to position [2802, 0]
click at [210, 266] on p "Vous avez tout à fait raison de vouloir simplifier l'interface ! C'est une exce…" at bounding box center [143, 276] width 208 height 20
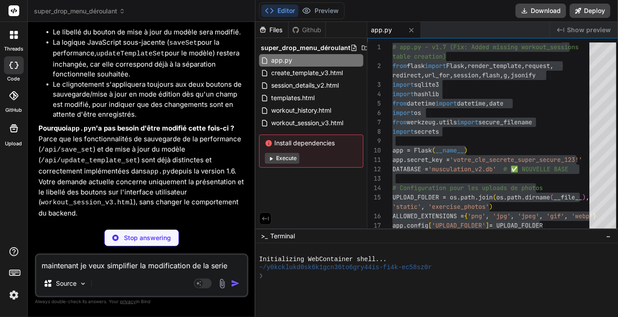
scroll to position [3317, 0]
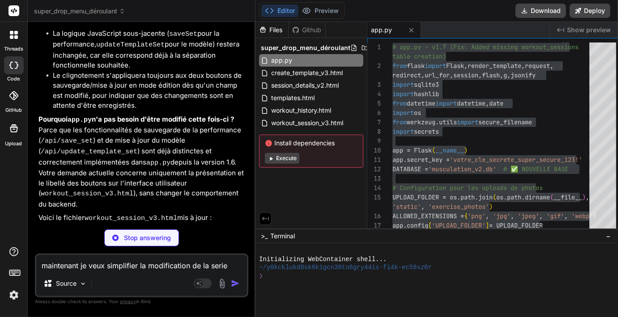
click at [129, 115] on p "Pourquoi app.py n'a pas besoin d'être modifié cette fois-ci ? Parce que les fon…" at bounding box center [143, 162] width 208 height 95
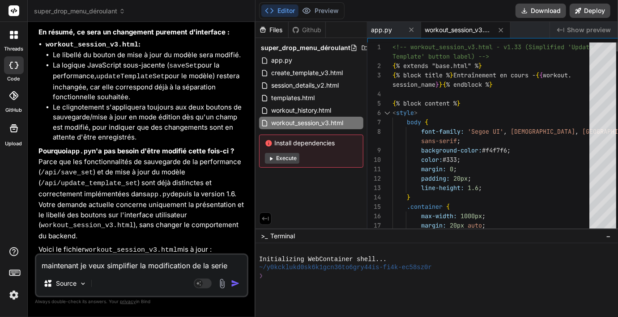
scroll to position [0, 0]
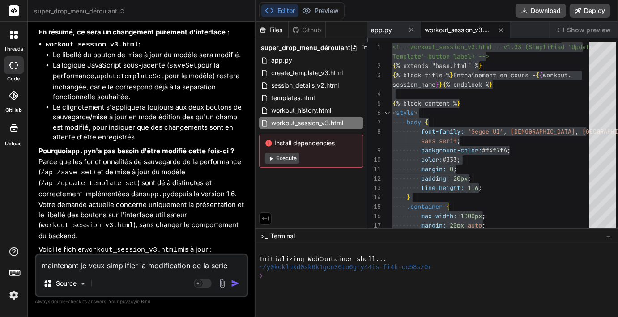
click at [135, 263] on textarea "maintenant je veux simplifier la modification de la serie pendant workout sesio…" at bounding box center [141, 263] width 211 height 16
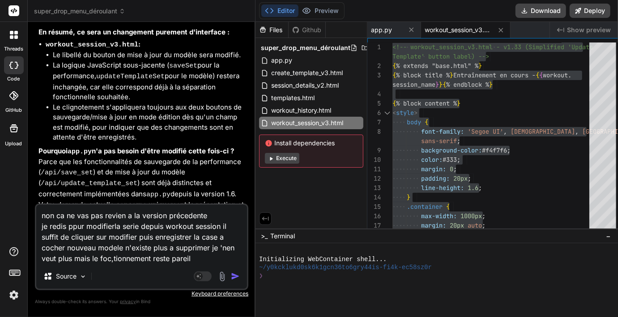
click at [231, 278] on img "button" at bounding box center [235, 276] width 9 height 9
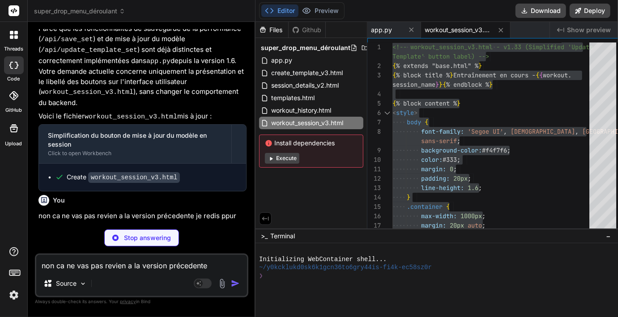
scroll to position [3418, 0]
click at [155, 269] on div "Bind AI" at bounding box center [143, 274] width 208 height 10
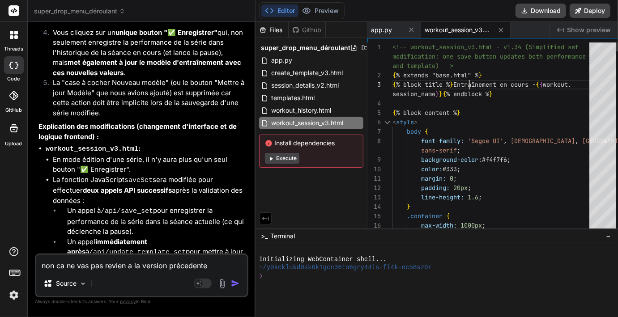
scroll to position [0, 0]
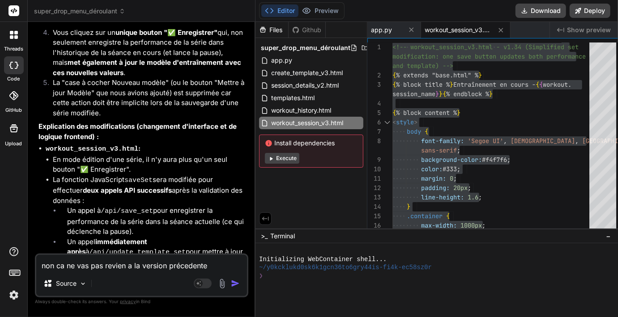
click at [118, 262] on textarea "non ca ne vas pas revien a la version précedente je redis ppur modifierla serie…" at bounding box center [141, 263] width 211 height 16
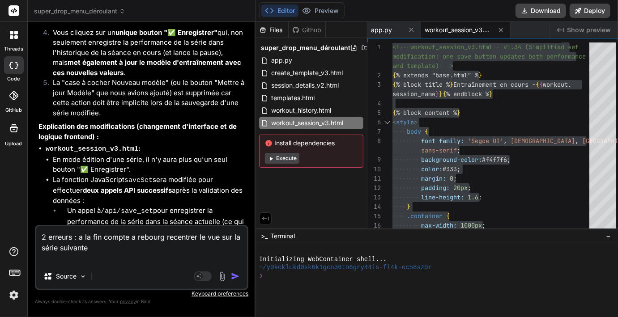
click at [77, 236] on textarea "2 erreurs : a la fin compte a rebourg recentrer le vue sur la série suivante" at bounding box center [141, 246] width 211 height 38
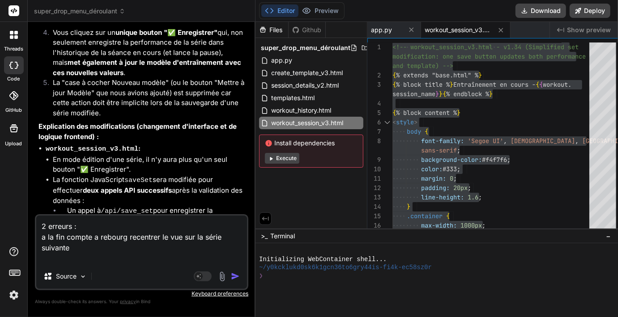
click at [81, 242] on textarea "2 erreurs : a la fin compte a rebourg recentrer le vue sur la série suivante" at bounding box center [141, 240] width 211 height 48
click at [81, 252] on textarea "2 erreurs : a la fin compte a rebourg recentrer le vue sur la série suivante" at bounding box center [141, 240] width 211 height 48
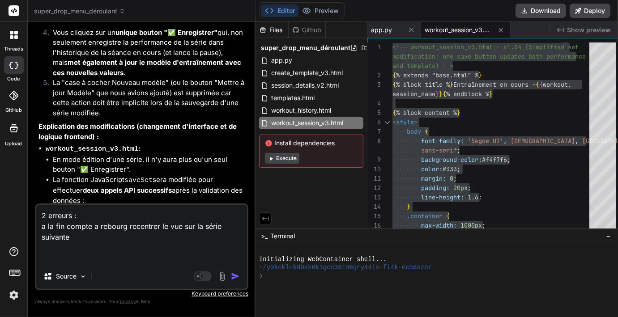
click at [166, 227] on textarea "2 erreurs : a la fin compte a rebourg recentrer le vue sur la série suivante" at bounding box center [141, 234] width 211 height 59
click at [49, 246] on textarea "2 erreurs : a la fin compte a rebourg recentrer la vue sur la série suivante" at bounding box center [141, 234] width 211 height 59
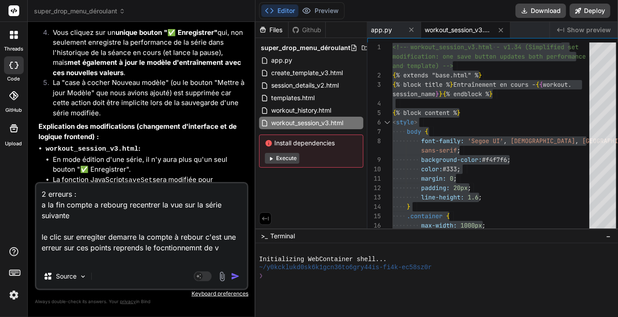
click at [229, 206] on li "Un appel à /api/save_set pour enregistrer la performance de la série dans la sé…" at bounding box center [153, 221] width 187 height 31
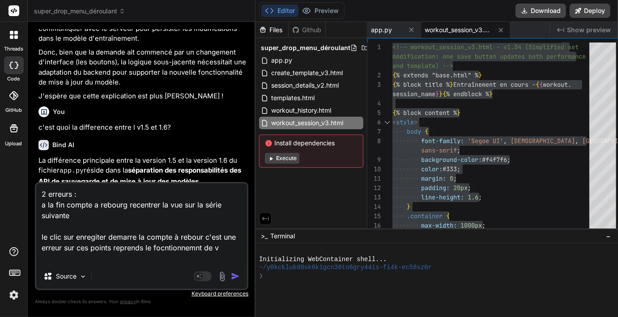
scroll to position [1878, 0]
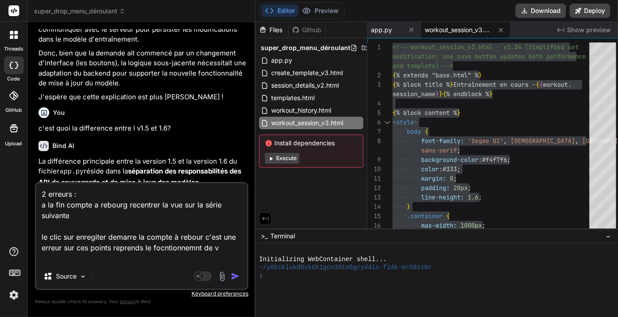
click at [227, 249] on textarea "2 erreurs : a la fin compte a rebourg recentrer la vue sur la série suivante le…" at bounding box center [141, 224] width 211 height 81
click at [233, 274] on img "button" at bounding box center [235, 276] width 9 height 9
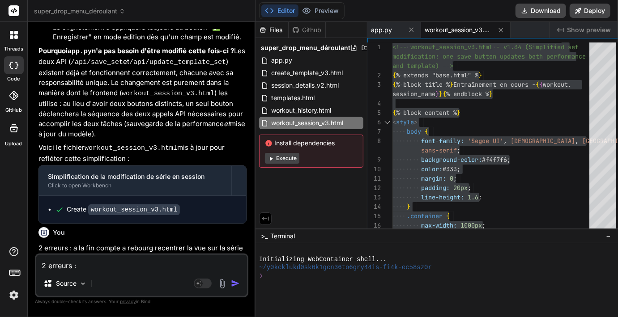
scroll to position [4050, 0]
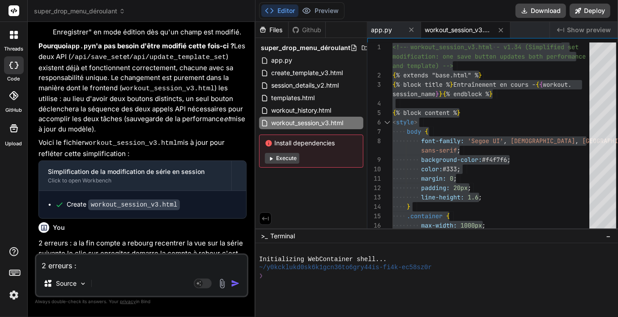
click at [144, 292] on p "‌" at bounding box center [143, 297] width 208 height 10
click at [84, 239] on p "2 erreurs : a la fin compte a rebourg recentrer la vue sur la série suivante le…" at bounding box center [143, 254] width 208 height 30
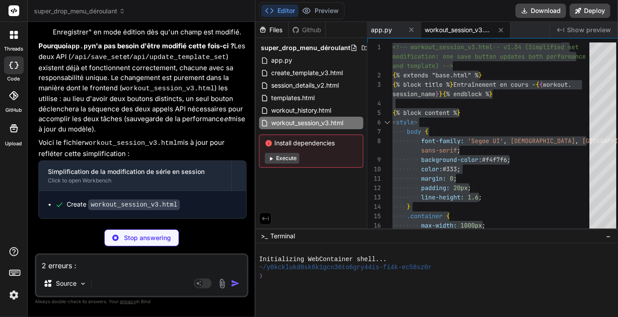
click at [113, 239] on p "2 erreurs : a la fin compte a rebourg recentrer la vue sur la série suivante le…" at bounding box center [143, 254] width 208 height 30
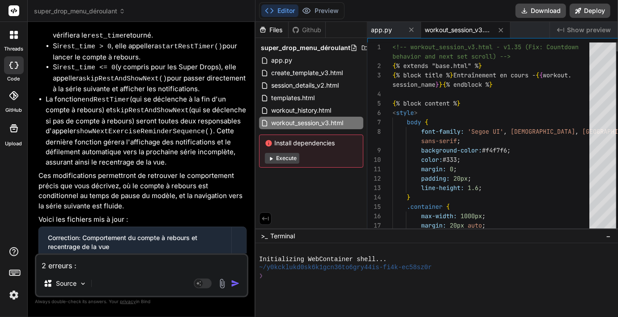
scroll to position [4635, 0]
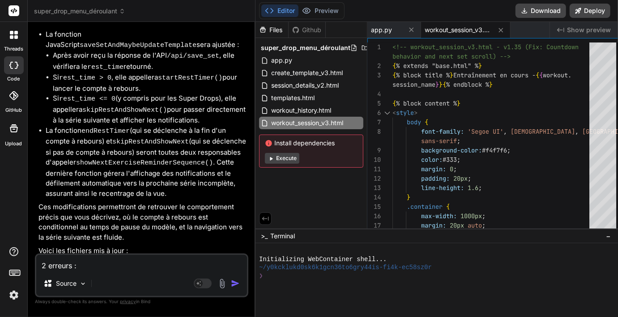
click at [129, 289] on div "Source" at bounding box center [141, 285] width 211 height 21
click at [450, 29] on span "workout_session_v3.html" at bounding box center [458, 30] width 67 height 9
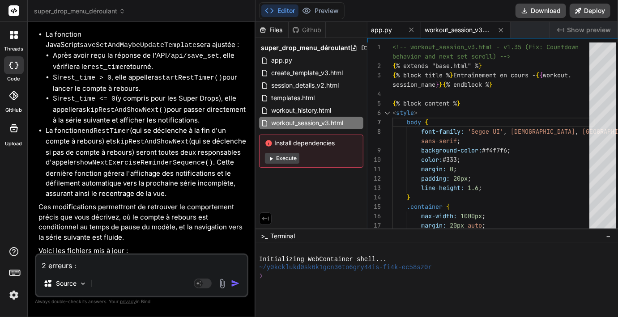
click at [376, 30] on span "app.py" at bounding box center [381, 30] width 21 height 9
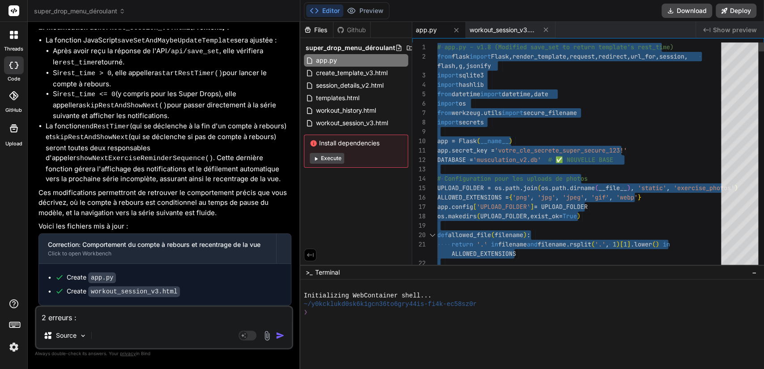
scroll to position [3965, 0]
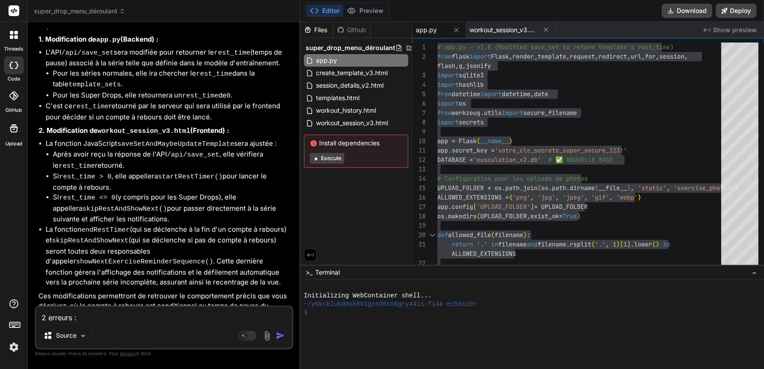
click at [138, 316] on textarea "2 erreurs : a la fin compte a rebourg recentrer la vue sur la série suivante le…" at bounding box center [164, 315] width 256 height 16
drag, startPoint x: 83, startPoint y: 320, endPoint x: 36, endPoint y: 311, distance: 48.4
click at [36, 311] on textarea "n" at bounding box center [164, 315] width 256 height 16
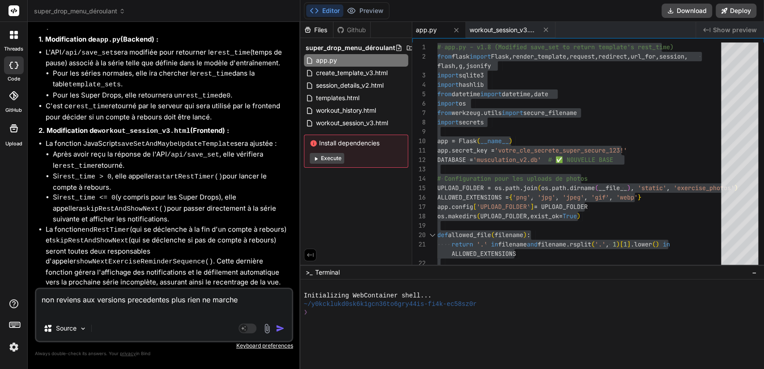
scroll to position [3983, 0]
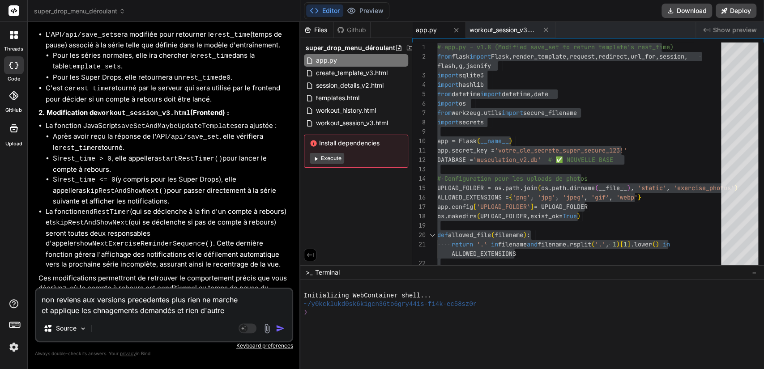
click at [279, 317] on img "button" at bounding box center [280, 328] width 9 height 9
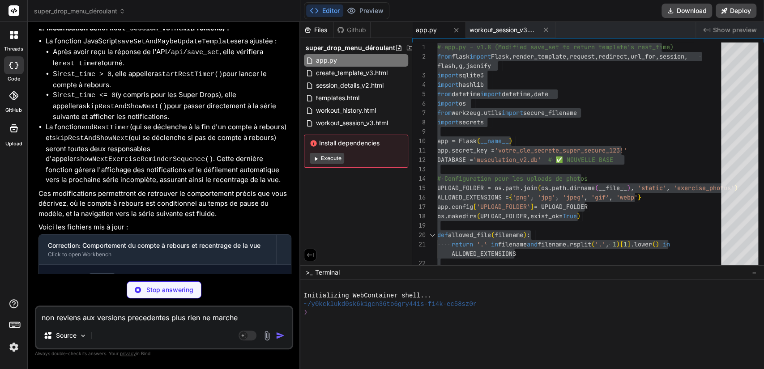
scroll to position [4076, 0]
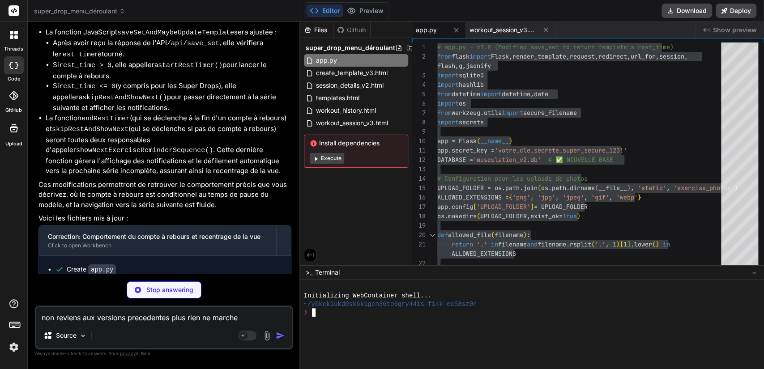
click at [577, 294] on div "Initializing WebContainer shell..." at bounding box center [528, 296] width 448 height 9
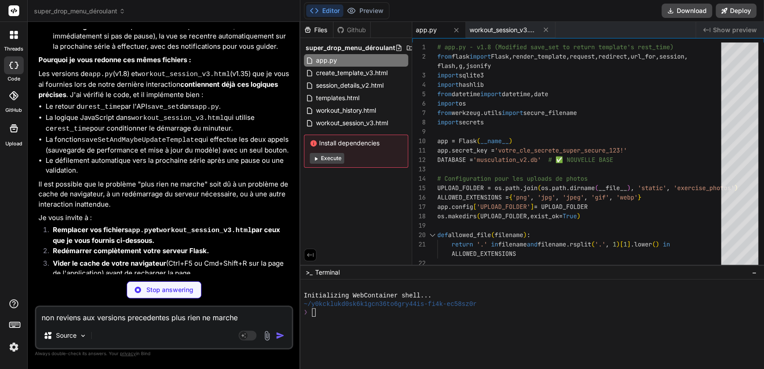
scroll to position [4616, 0]
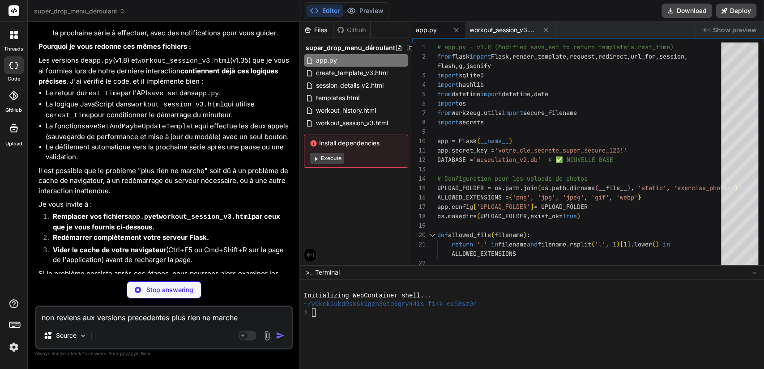
click at [88, 166] on p "Il est possible que le problème "plus rien ne marche" soit dû à un problème de …" at bounding box center [165, 181] width 253 height 30
click at [137, 317] on textarea "non reviens aux versions precedentes plus rien ne marche et applique les chnage…" at bounding box center [164, 315] width 256 height 16
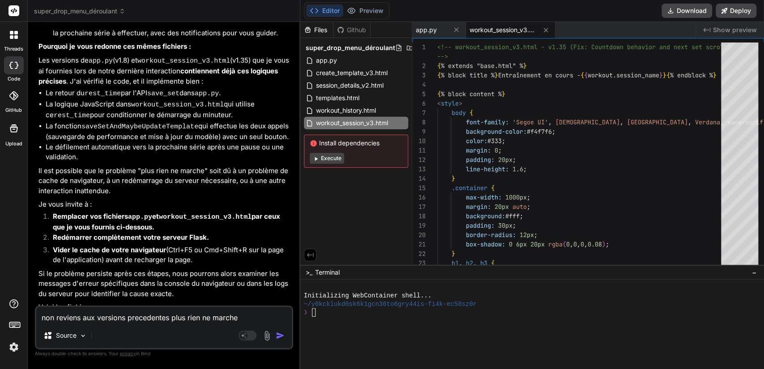
scroll to position [4585, 0]
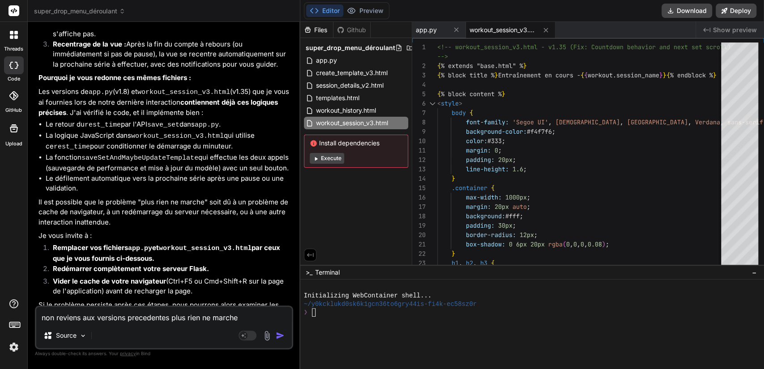
click at [179, 300] on p "Si le problème persiste après ces étapes, nous pourrons alors examiner les mess…" at bounding box center [165, 315] width 253 height 30
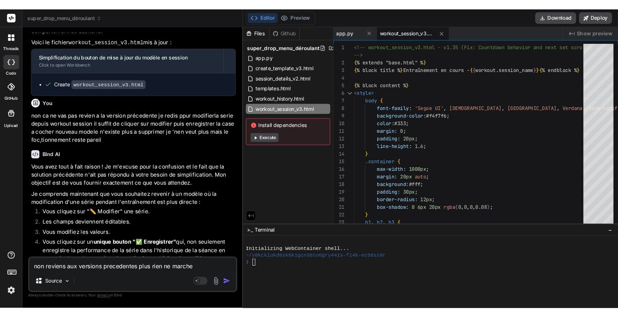
scroll to position [3053, 0]
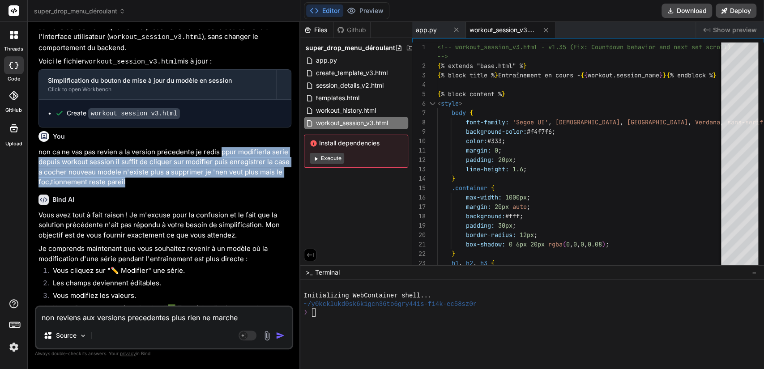
drag, startPoint x: 220, startPoint y: 73, endPoint x: 281, endPoint y: 103, distance: 67.7
click at [281, 147] on p "non ca ne vas pas revien a la version précedente je redis ppur modifierla serie…" at bounding box center [165, 167] width 253 height 40
copy p "ppur modifierla serie depuis workout session il suffit de cliquer sur modifier …"
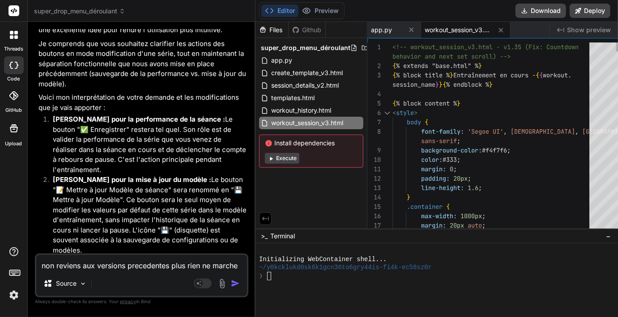
scroll to position [3491, 0]
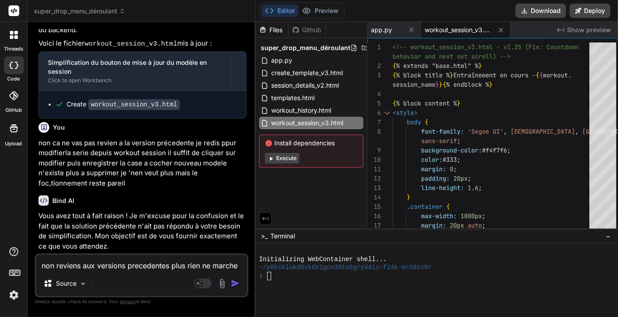
click at [208, 15] on div "super_drop_menu_déroulant" at bounding box center [141, 11] width 215 height 9
click at [219, 282] on img at bounding box center [222, 284] width 10 height 10
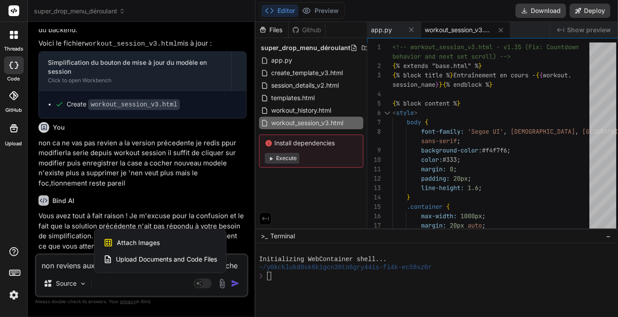
click at [163, 255] on span "Upload Documents and Code Files" at bounding box center [166, 259] width 101 height 9
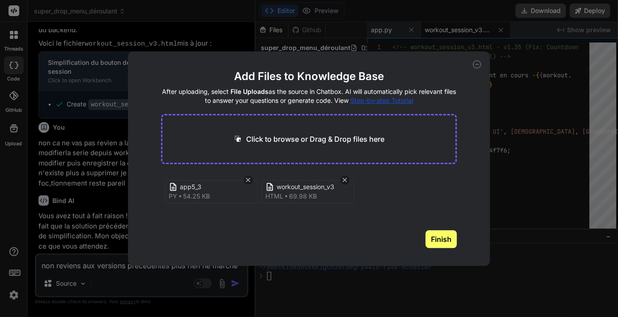
click at [436, 236] on button "Finish" at bounding box center [441, 240] width 31 height 18
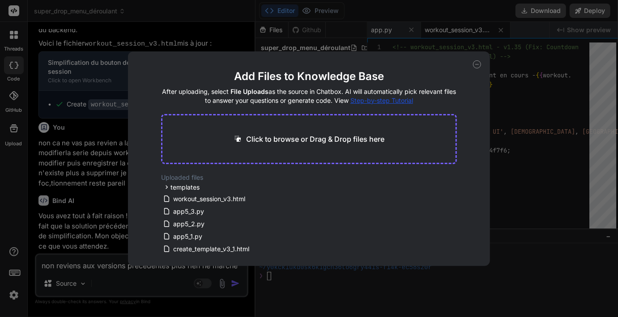
click at [476, 64] on icon at bounding box center [477, 64] width 8 height 8
